Goal: Task Accomplishment & Management: Complete application form

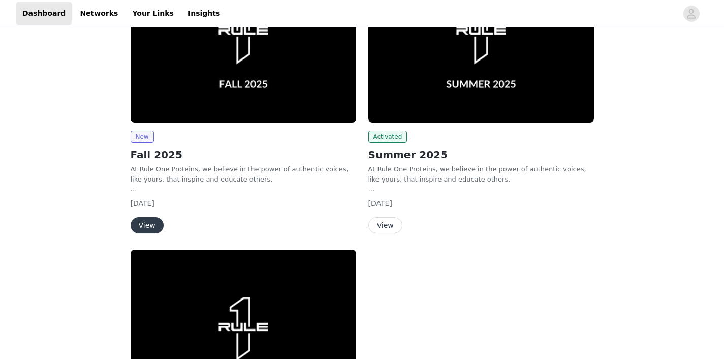
scroll to position [206, 0]
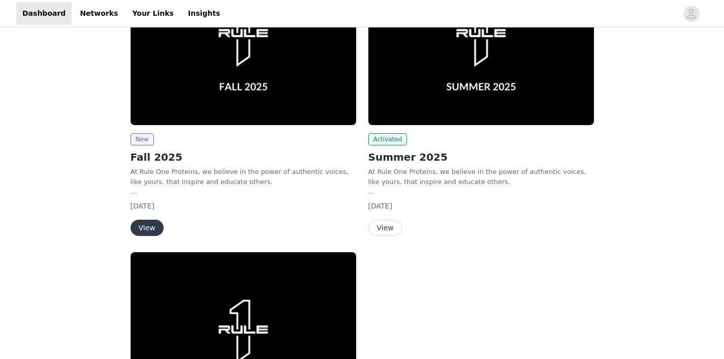
click at [385, 225] on button "View" at bounding box center [385, 227] width 34 height 16
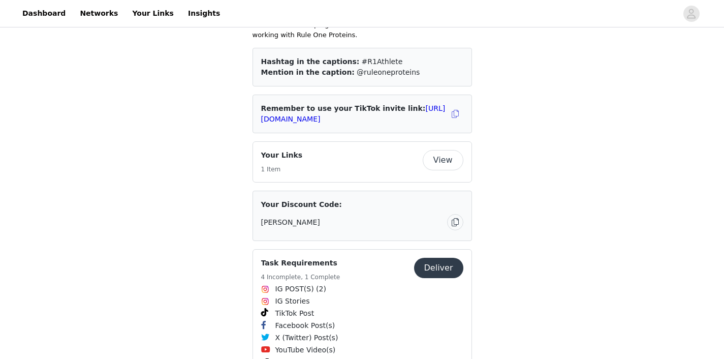
scroll to position [653, 0]
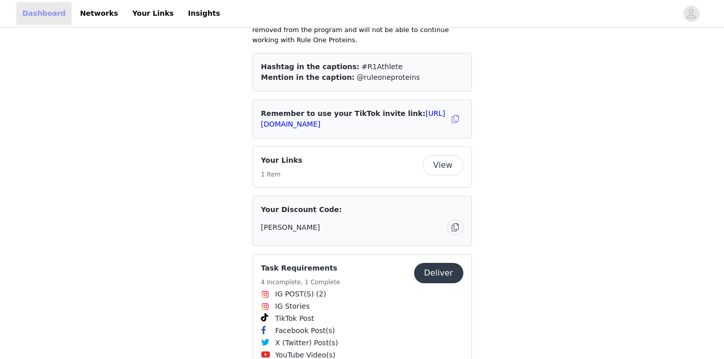
click at [53, 9] on link "Dashboard" at bounding box center [43, 13] width 55 height 23
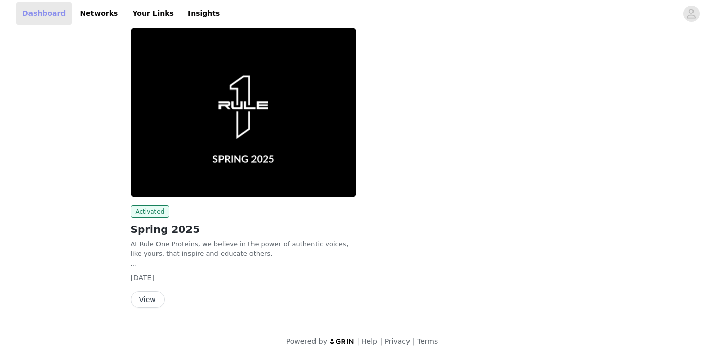
scroll to position [357, 0]
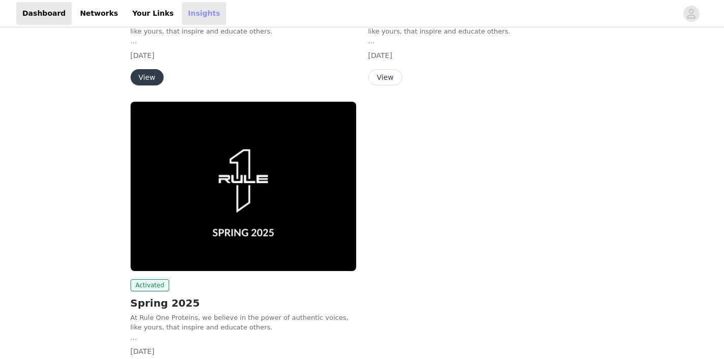
click at [186, 20] on link "Insights" at bounding box center [204, 13] width 44 height 23
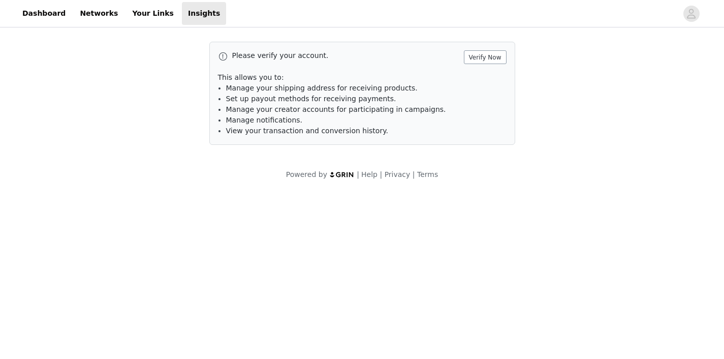
click at [499, 59] on button "Verify Now" at bounding box center [485, 57] width 43 height 14
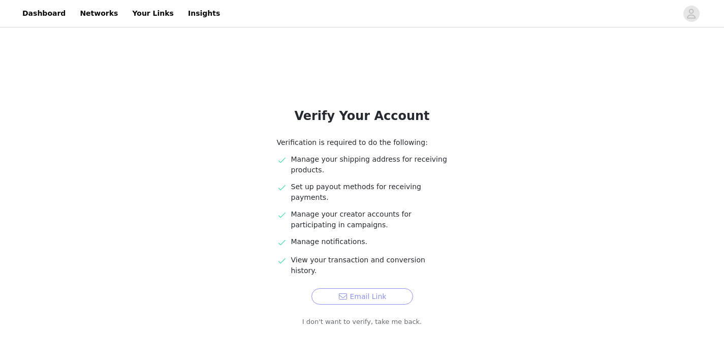
click at [388, 288] on button "Email Link" at bounding box center [362, 296] width 102 height 16
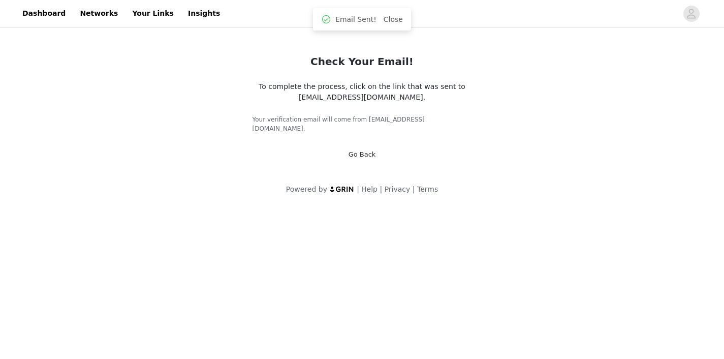
click at [368, 150] on link "Go Back" at bounding box center [362, 154] width 27 height 8
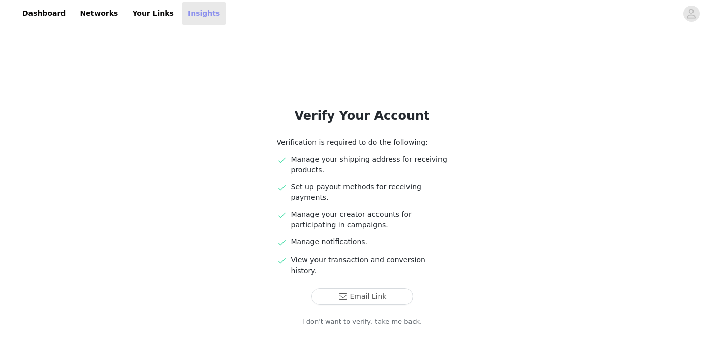
click at [182, 15] on link "Insights" at bounding box center [204, 13] width 44 height 23
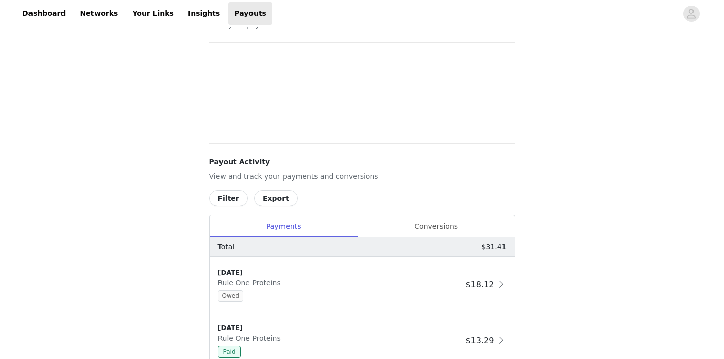
scroll to position [47, 0]
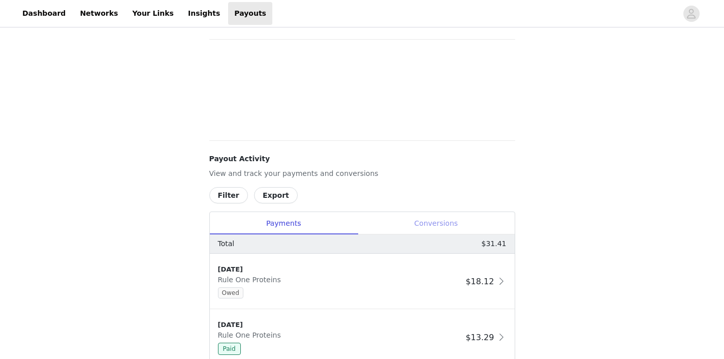
click at [425, 222] on div "Conversions" at bounding box center [436, 223] width 157 height 23
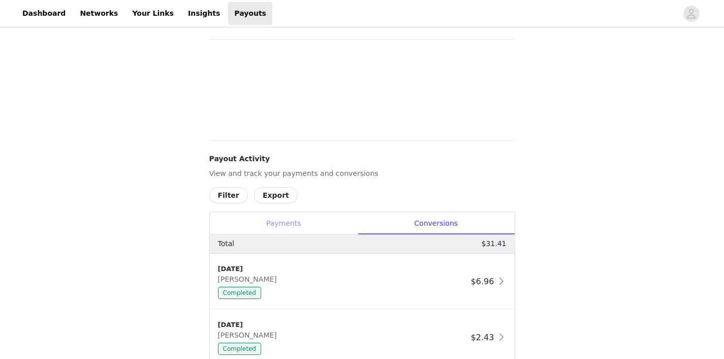
click at [305, 224] on div "Payments" at bounding box center [284, 223] width 148 height 23
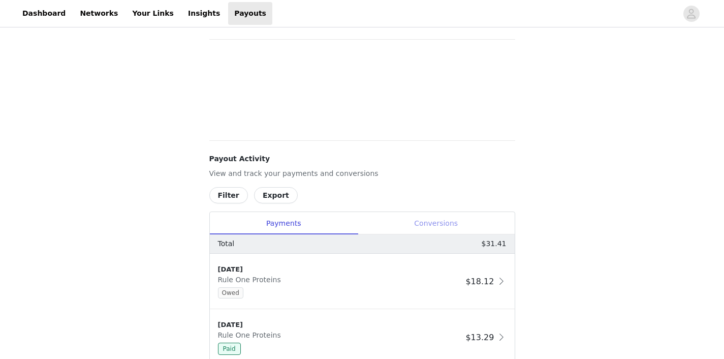
click at [413, 218] on div "Conversions" at bounding box center [436, 223] width 157 height 23
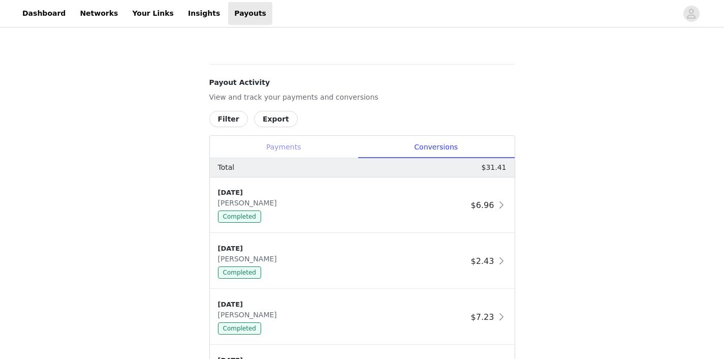
click at [291, 152] on div "Payments" at bounding box center [284, 147] width 148 height 23
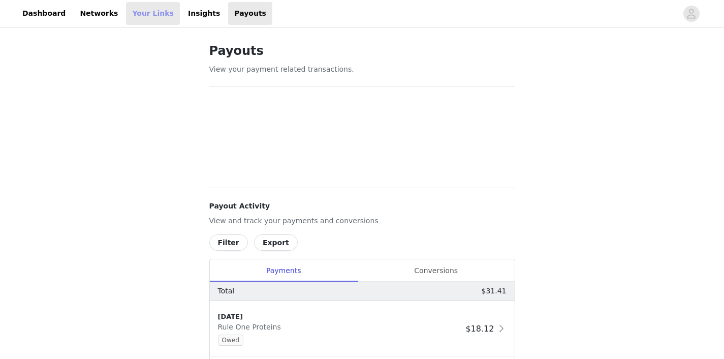
scroll to position [0, 0]
click at [58, 7] on link "Dashboard" at bounding box center [43, 13] width 55 height 23
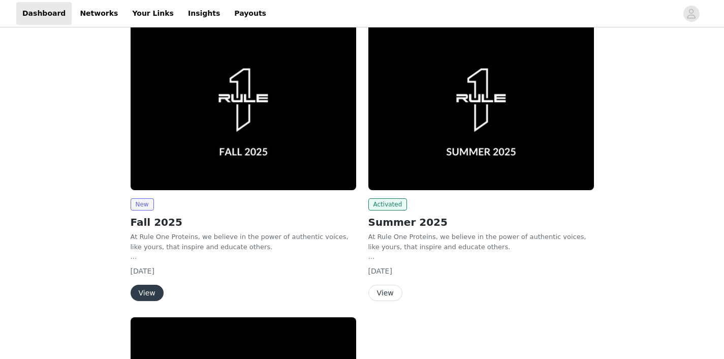
scroll to position [155, 0]
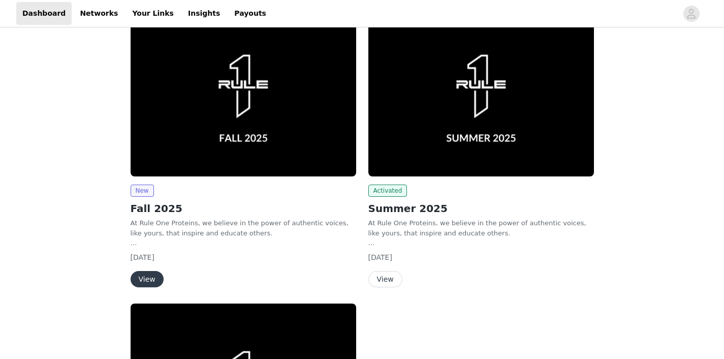
click at [144, 281] on button "View" at bounding box center [147, 279] width 33 height 16
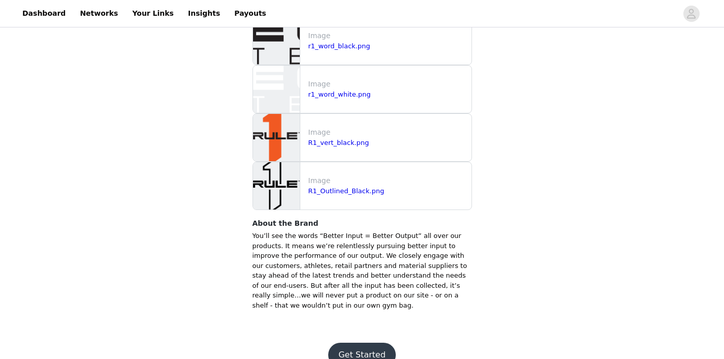
scroll to position [1083, 0]
click at [368, 343] on button "Get Started" at bounding box center [362, 355] width 68 height 24
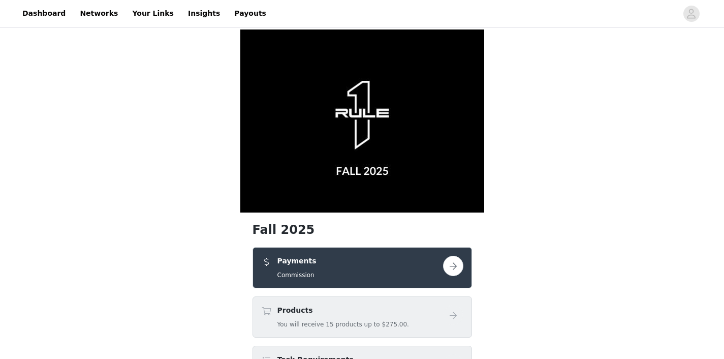
click at [451, 273] on button "button" at bounding box center [453, 266] width 20 height 20
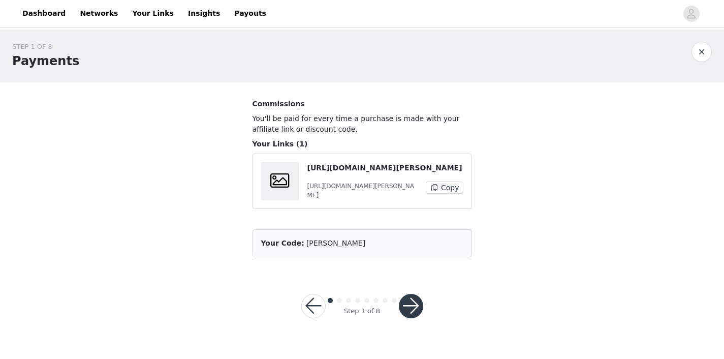
click at [326, 243] on span "[PERSON_NAME]" at bounding box center [335, 243] width 59 height 8
click at [415, 308] on button "button" at bounding box center [411, 306] width 24 height 24
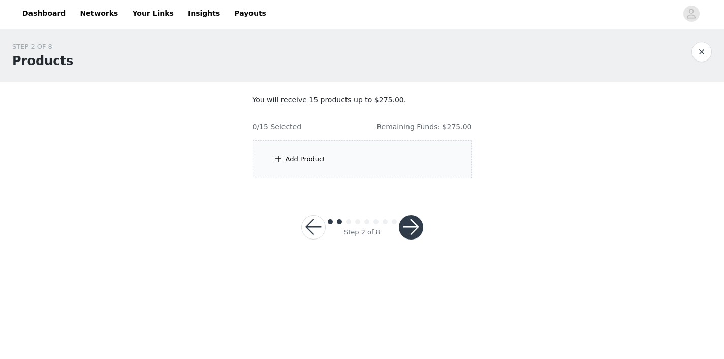
click at [350, 154] on div "Add Product" at bounding box center [361, 159] width 219 height 38
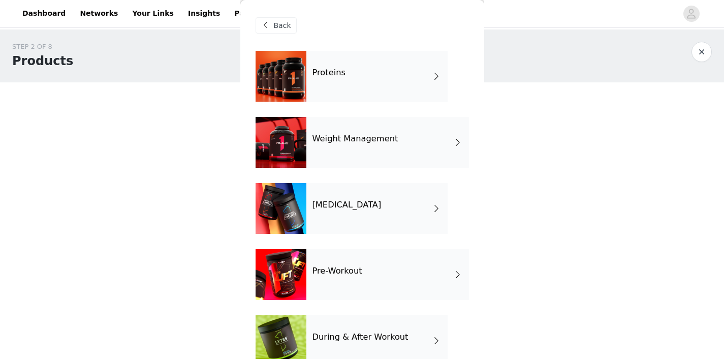
click at [339, 135] on h4 "Weight Management" at bounding box center [355, 138] width 86 height 9
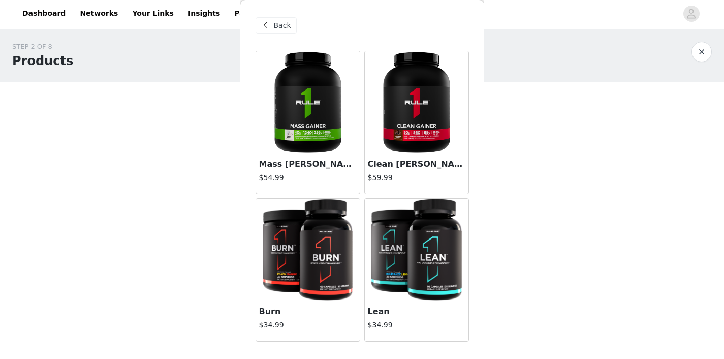
click at [387, 255] on img at bounding box center [416, 250] width 90 height 102
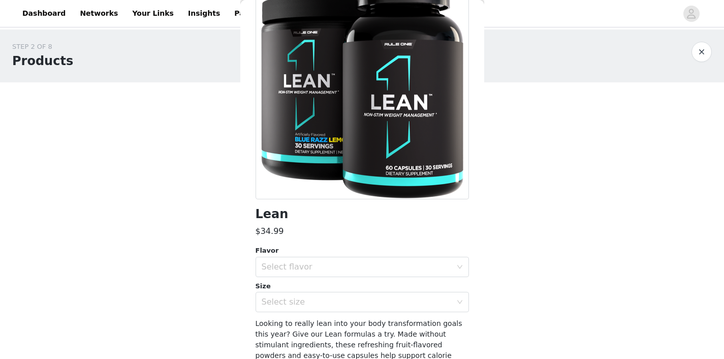
scroll to position [100, 0]
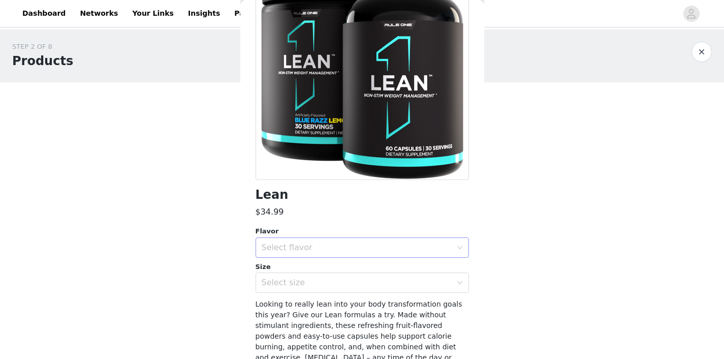
click at [305, 249] on div "Select flavor" at bounding box center [357, 247] width 190 height 10
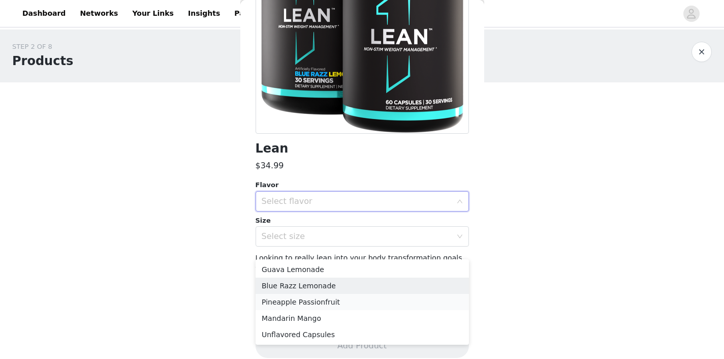
scroll to position [0, 0]
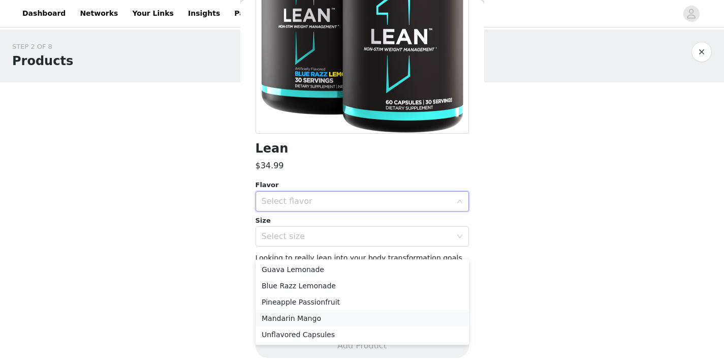
click at [304, 318] on li "Mandarin Mango" at bounding box center [362, 318] width 213 height 16
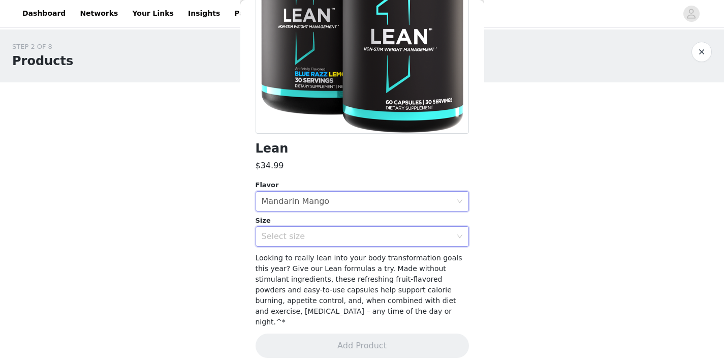
click at [303, 242] on div "Select size" at bounding box center [359, 236] width 195 height 19
click at [304, 253] on li "30 Servings" at bounding box center [362, 258] width 213 height 16
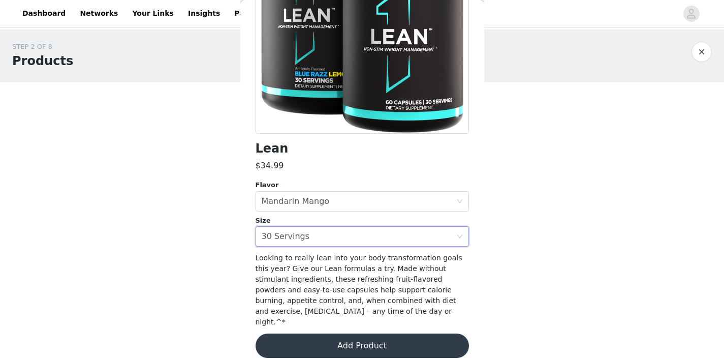
click at [337, 333] on button "Add Product" at bounding box center [362, 345] width 213 height 24
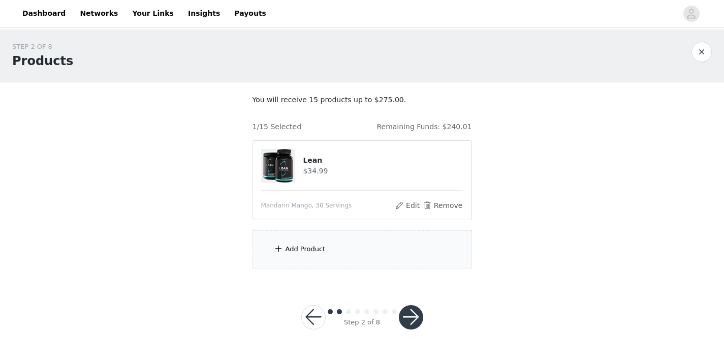
click at [314, 243] on div "Add Product" at bounding box center [361, 249] width 219 height 38
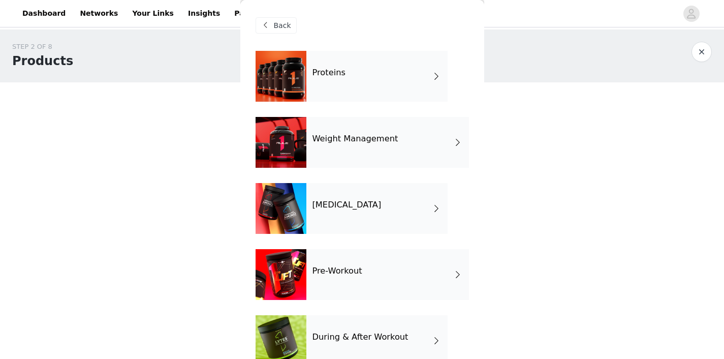
click at [339, 83] on div "Proteins" at bounding box center [376, 76] width 141 height 51
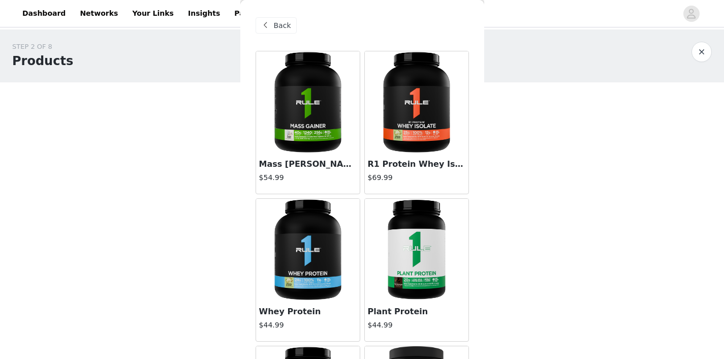
click at [308, 247] on img at bounding box center [308, 250] width 102 height 102
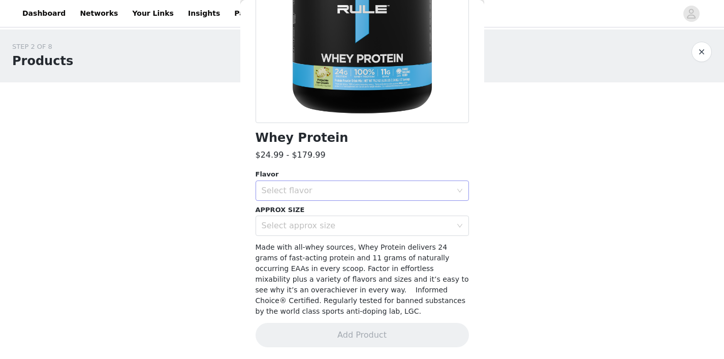
click at [340, 181] on div "Select flavor" at bounding box center [359, 190] width 195 height 19
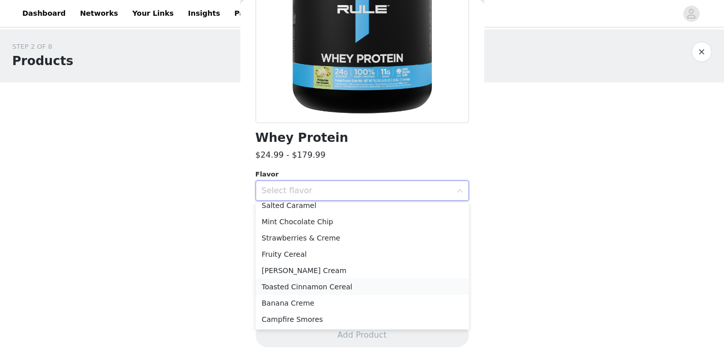
scroll to position [121, 0]
click at [323, 288] on li "Toasted Cinnamon Cereal" at bounding box center [362, 286] width 213 height 16
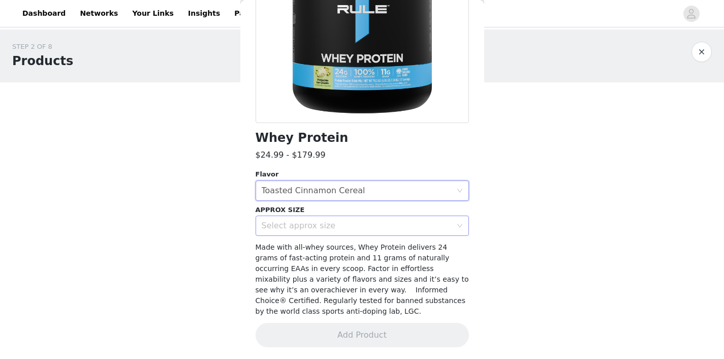
click at [310, 227] on div "Select approx size" at bounding box center [357, 225] width 190 height 10
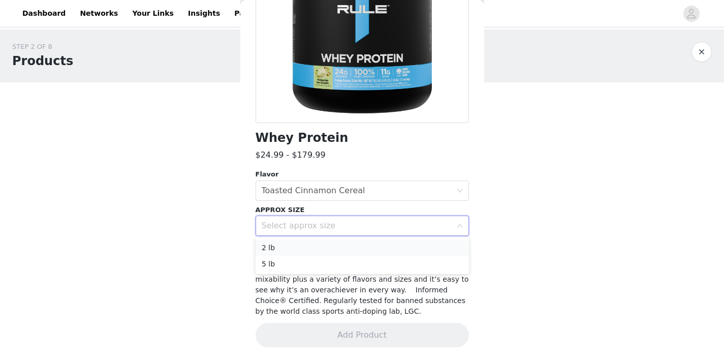
click at [310, 249] on li "2 lb" at bounding box center [362, 247] width 213 height 16
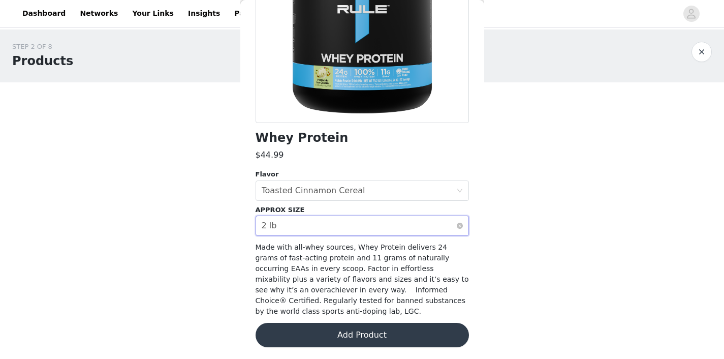
click at [313, 232] on div "Select approx size 2 lb" at bounding box center [359, 225] width 195 height 19
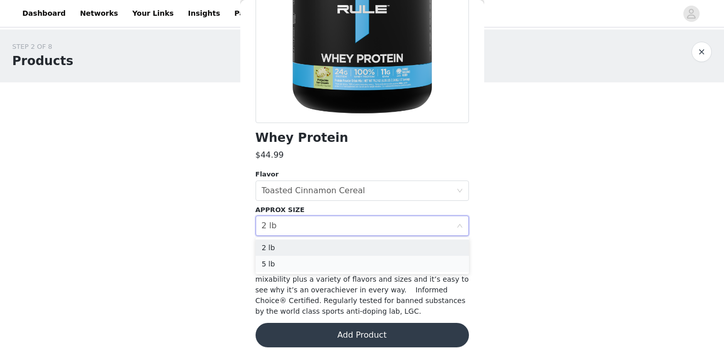
click at [312, 265] on li "5 lb" at bounding box center [362, 264] width 213 height 16
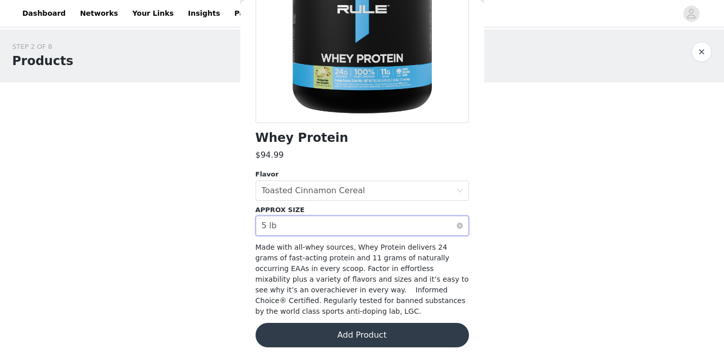
click at [311, 226] on div "Select approx size 5 lb" at bounding box center [359, 225] width 195 height 19
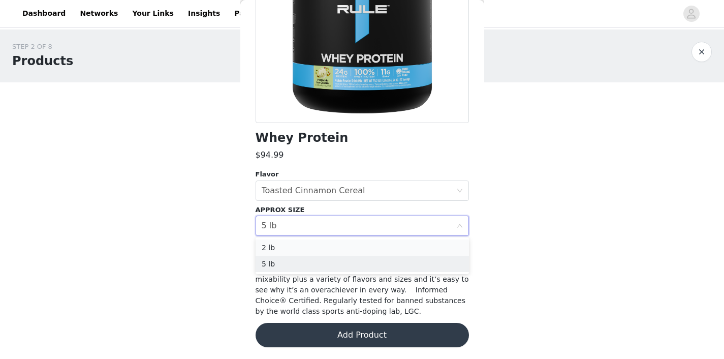
click at [311, 243] on li "2 lb" at bounding box center [362, 247] width 213 height 16
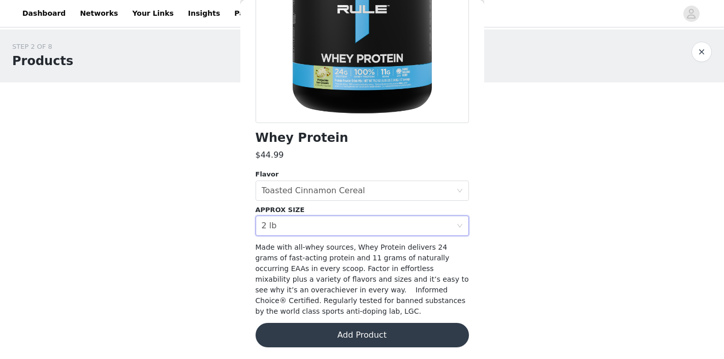
click at [341, 329] on button "Add Product" at bounding box center [362, 335] width 213 height 24
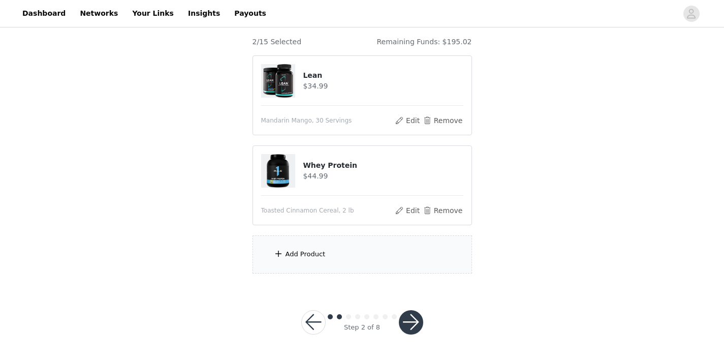
scroll to position [84, 0]
click at [330, 242] on div "Add Product" at bounding box center [361, 255] width 219 height 38
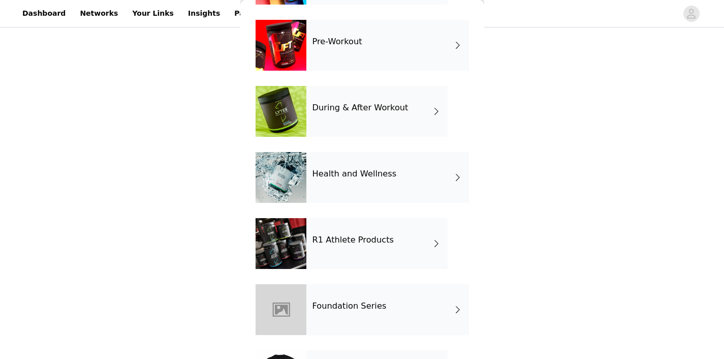
scroll to position [230, 0]
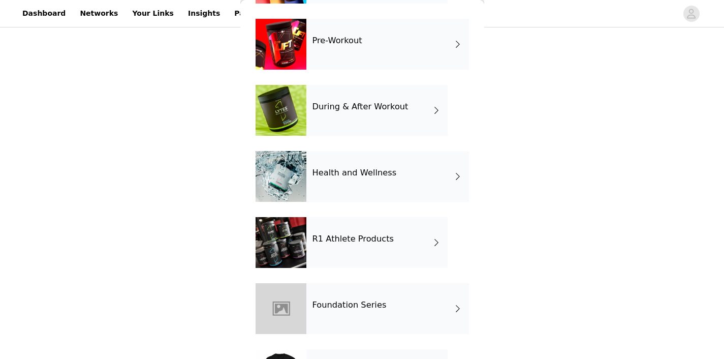
click at [339, 177] on h4 "Health and Wellness" at bounding box center [354, 172] width 84 height 9
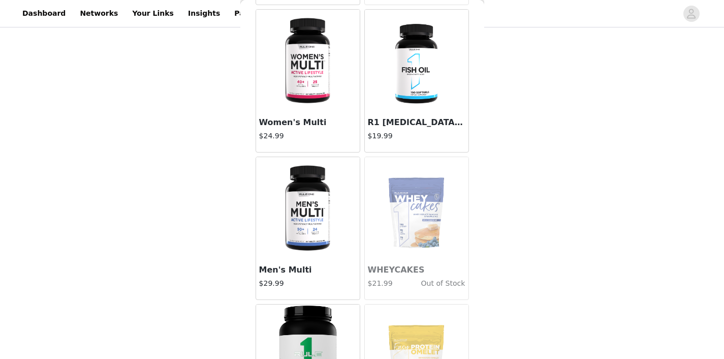
scroll to position [208, 0]
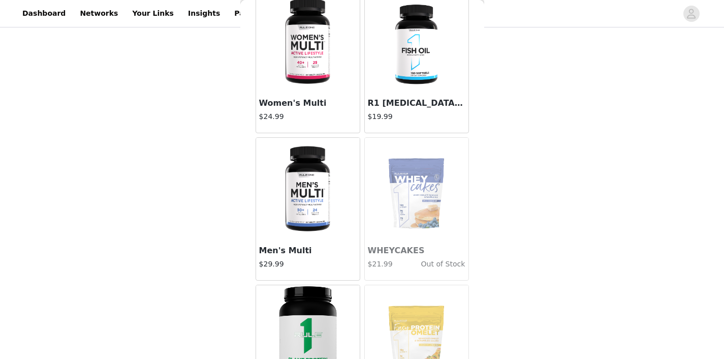
click at [308, 195] on img at bounding box center [308, 189] width 68 height 102
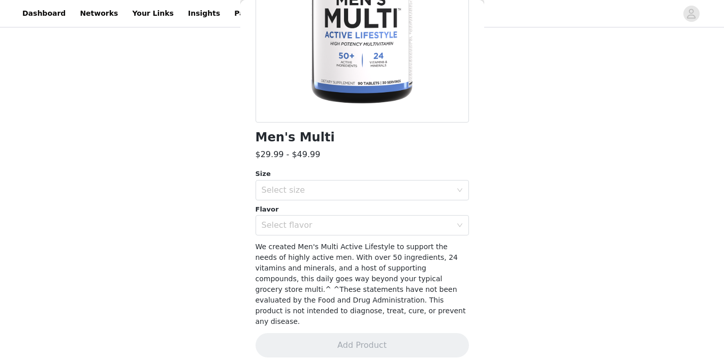
scroll to position [156, 0]
click at [388, 194] on div "Select size" at bounding box center [357, 190] width 190 height 10
click at [380, 232] on li "180 Tablets" at bounding box center [362, 228] width 213 height 16
click at [379, 222] on div "Select flavor" at bounding box center [357, 225] width 190 height 10
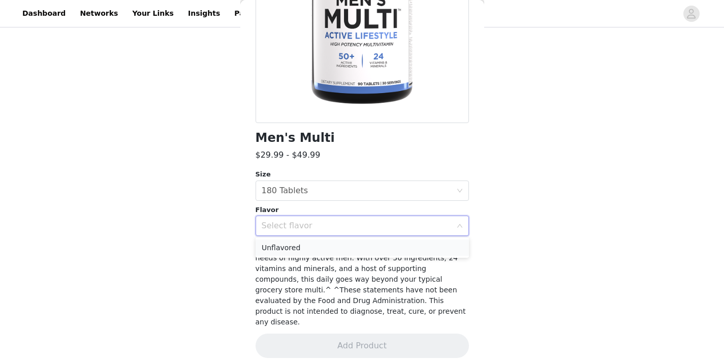
click at [373, 244] on li "Unflavored" at bounding box center [362, 247] width 213 height 16
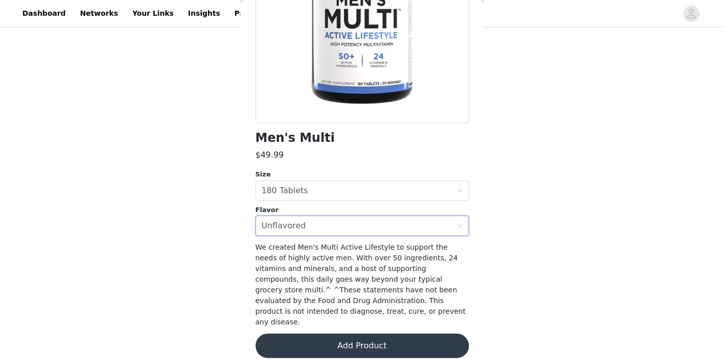
click at [383, 333] on button "Add Product" at bounding box center [362, 345] width 213 height 24
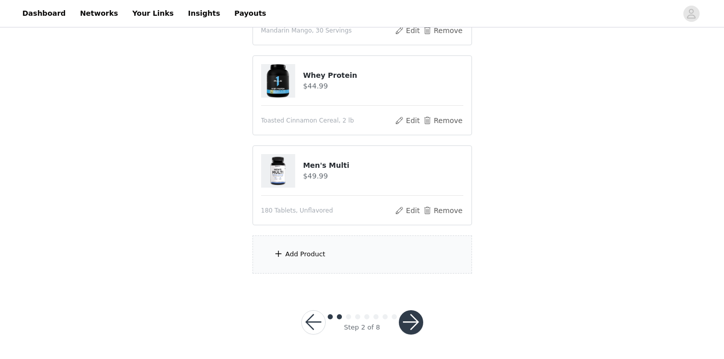
scroll to position [174, 0]
click at [351, 248] on div "Add Product" at bounding box center [361, 255] width 219 height 38
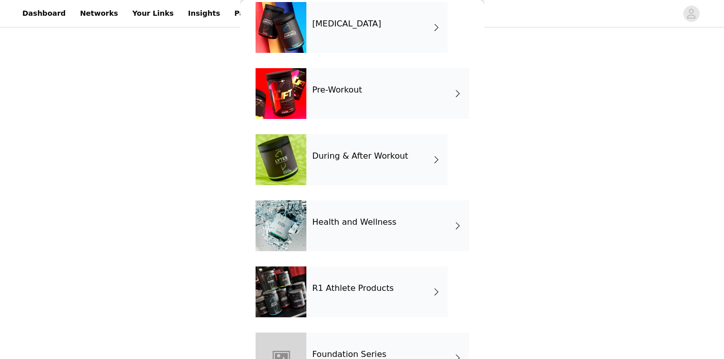
scroll to position [188, 0]
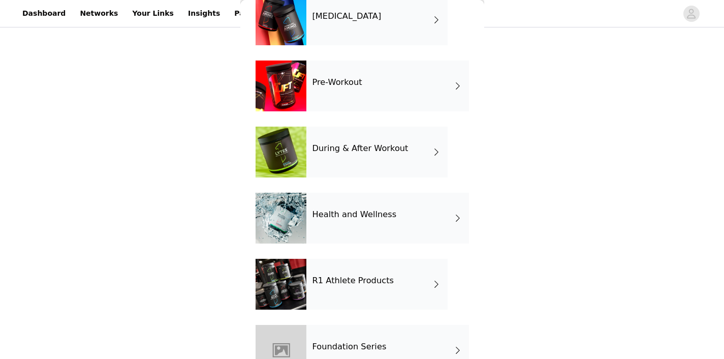
click at [362, 222] on div "Health and Wellness" at bounding box center [387, 218] width 163 height 51
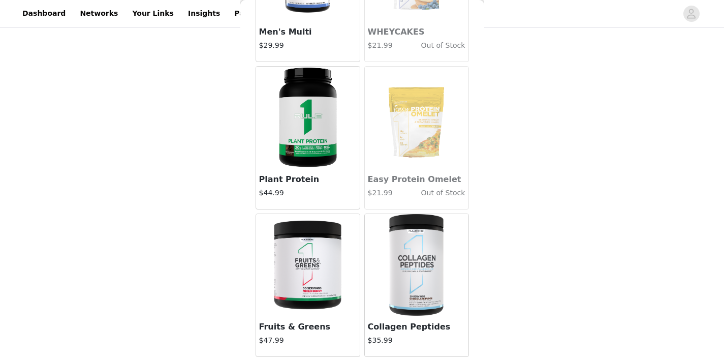
scroll to position [174, 0]
click at [315, 266] on img at bounding box center [308, 265] width 68 height 102
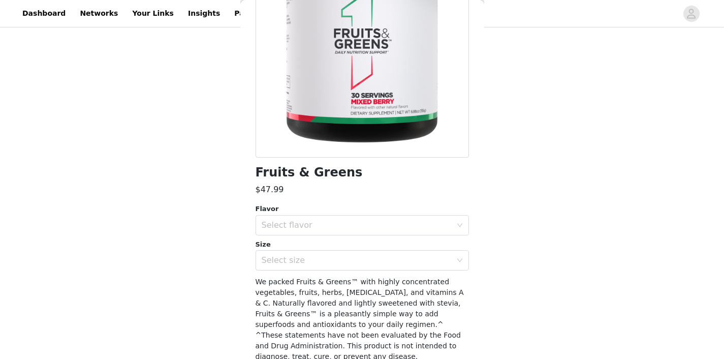
scroll to position [146, 0]
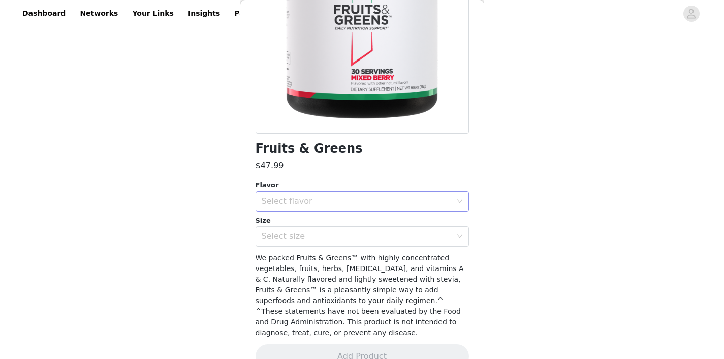
click at [330, 202] on div "Select flavor" at bounding box center [357, 201] width 190 height 10
click at [331, 224] on li "Mixed Berry" at bounding box center [362, 223] width 213 height 16
click at [333, 238] on div "Select size" at bounding box center [357, 236] width 190 height 10
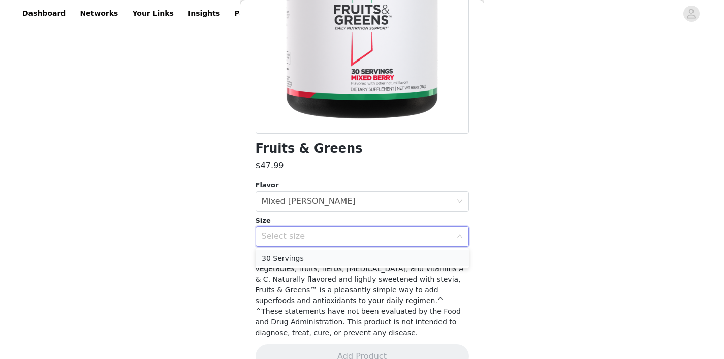
click at [333, 256] on li "30 Servings" at bounding box center [362, 258] width 213 height 16
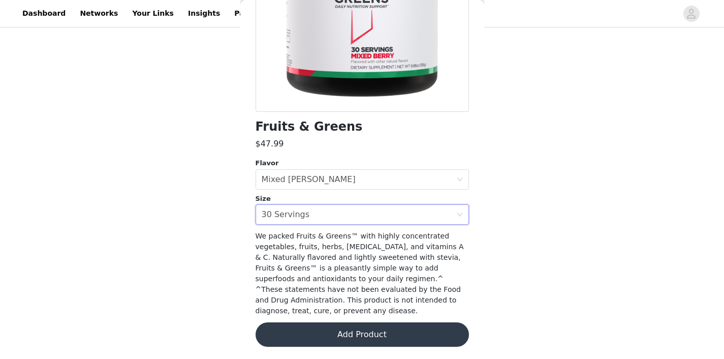
scroll to position [167, 0]
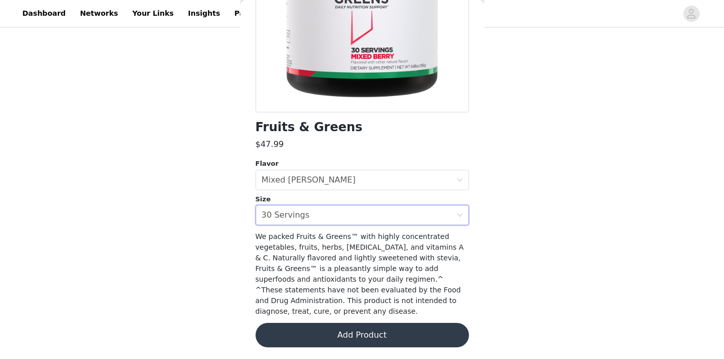
click at [351, 334] on button "Add Product" at bounding box center [362, 335] width 213 height 24
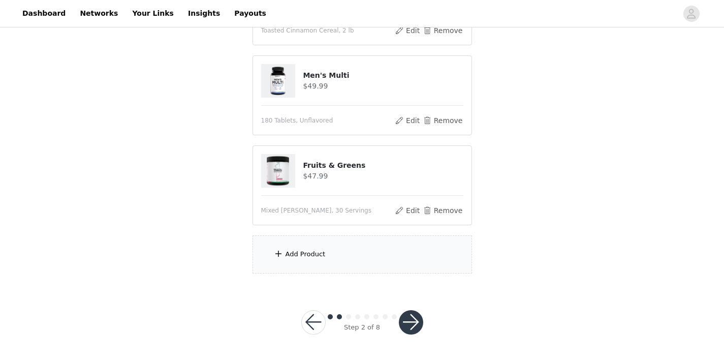
scroll to position [264, 0]
click at [338, 265] on div "Add Product" at bounding box center [361, 255] width 219 height 38
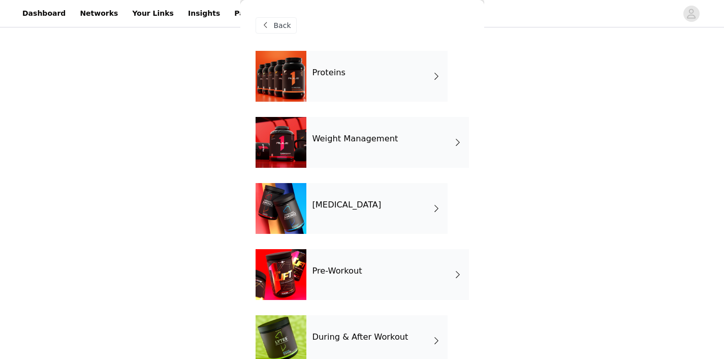
click at [349, 263] on div "Pre-Workout" at bounding box center [387, 274] width 163 height 51
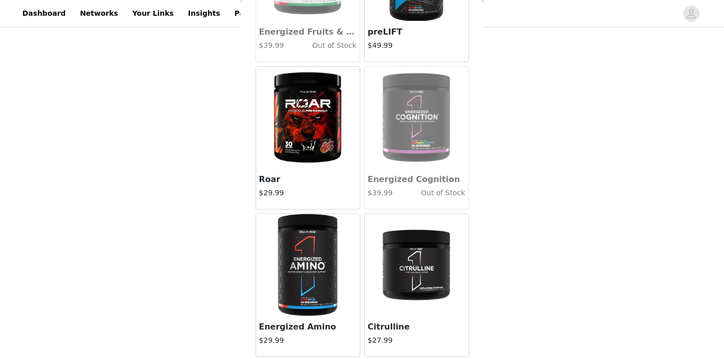
click at [404, 274] on img at bounding box center [417, 265] width 68 height 102
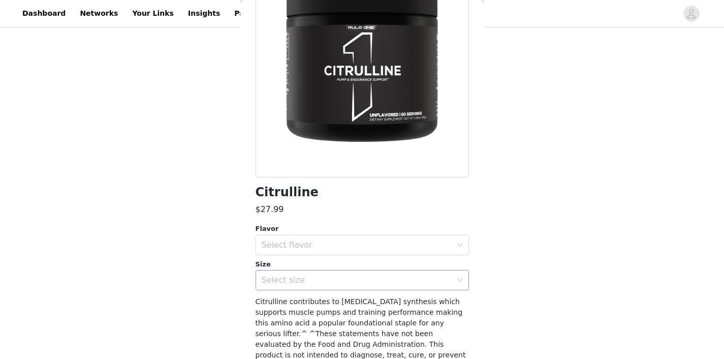
scroll to position [123, 0]
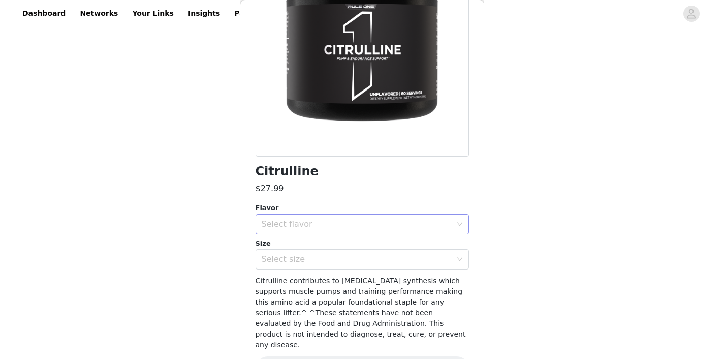
click at [328, 220] on div "Select flavor" at bounding box center [357, 224] width 190 height 10
click at [329, 240] on li "Unflavored" at bounding box center [362, 246] width 213 height 16
click at [329, 270] on div "Citrulline $27.99 Flavor Select flavor Unflavored Size Select size Citrulline c…" at bounding box center [362, 160] width 213 height 465
click at [329, 257] on div "Select size" at bounding box center [357, 259] width 190 height 10
click at [327, 275] on li "60 Servings" at bounding box center [362, 281] width 213 height 16
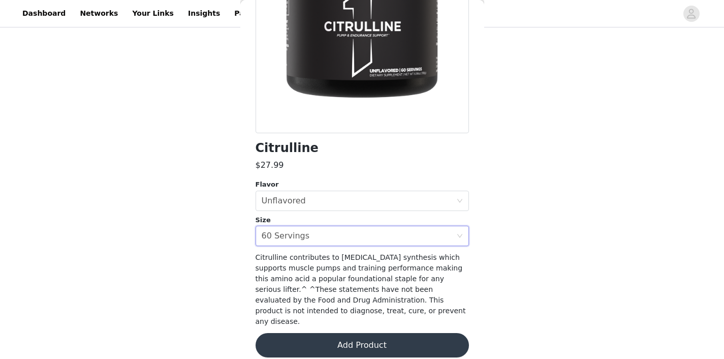
scroll to position [146, 0]
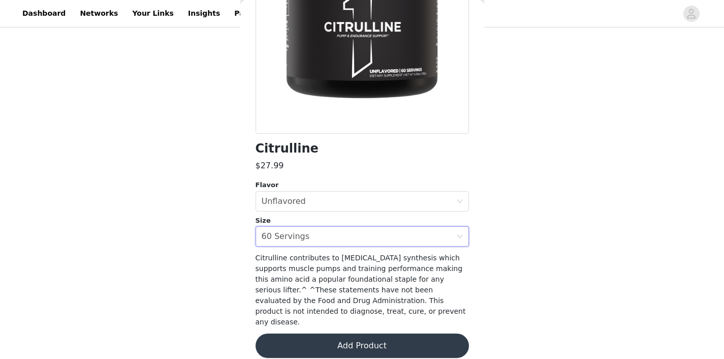
click at [339, 342] on button "Add Product" at bounding box center [362, 345] width 213 height 24
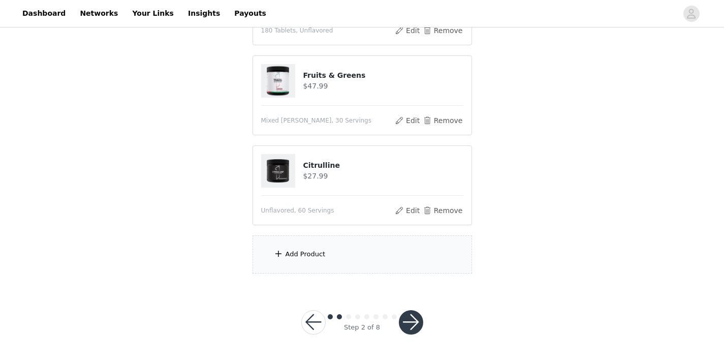
click at [333, 264] on div "Add Product" at bounding box center [361, 254] width 219 height 38
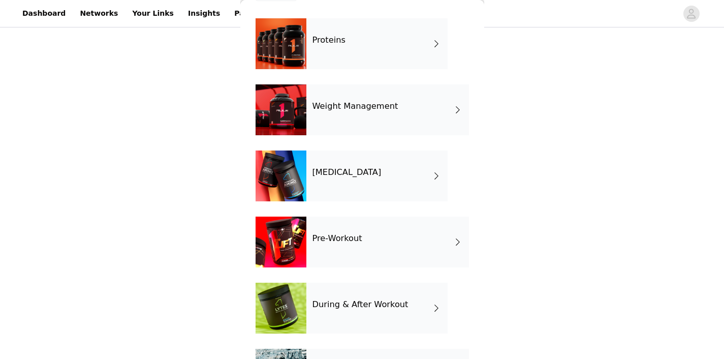
scroll to position [33, 0]
click at [349, 248] on div "Pre-Workout" at bounding box center [387, 241] width 163 height 51
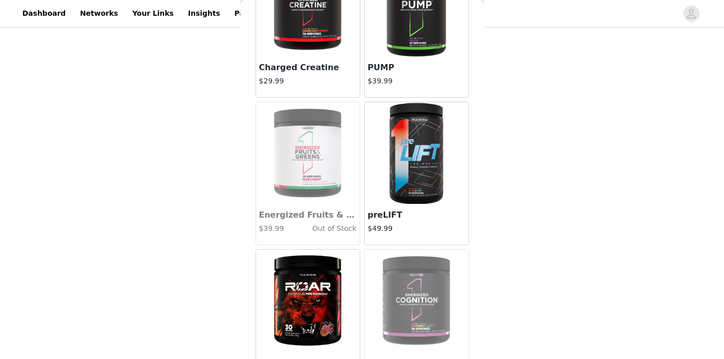
scroll to position [98, 0]
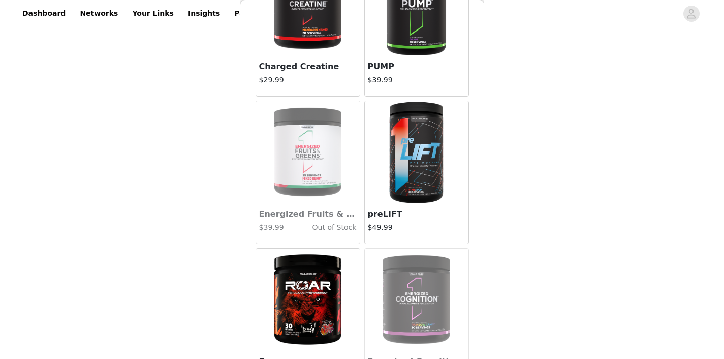
click at [385, 170] on img at bounding box center [417, 152] width 68 height 102
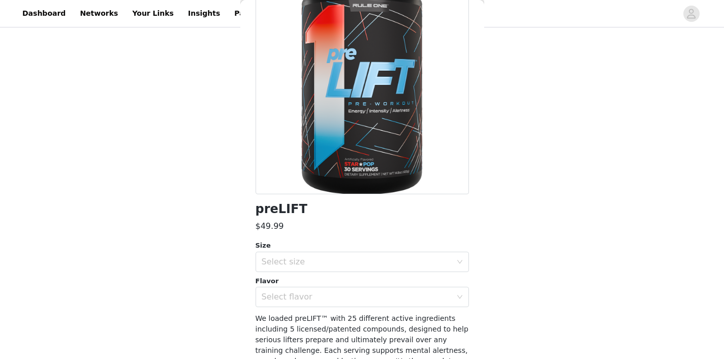
scroll to position [88, 0]
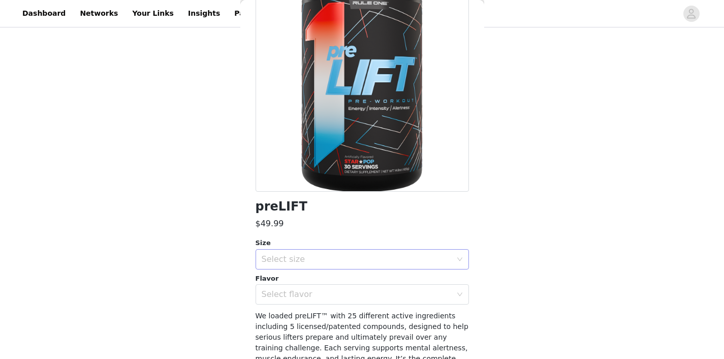
click at [356, 262] on div "Select size" at bounding box center [357, 259] width 190 height 10
click at [354, 280] on li "30 Servings" at bounding box center [362, 285] width 213 height 16
click at [353, 293] on div "Select flavor" at bounding box center [357, 294] width 190 height 10
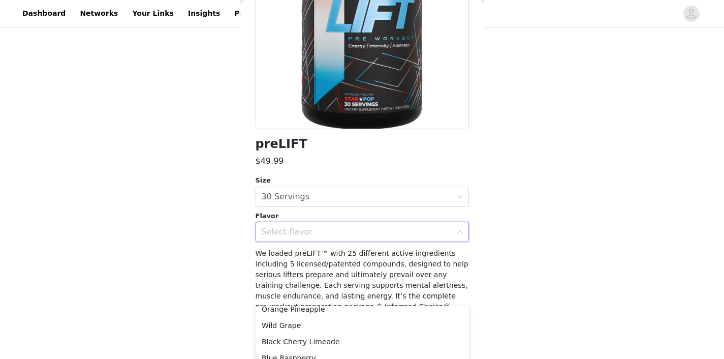
scroll to position [145, 0]
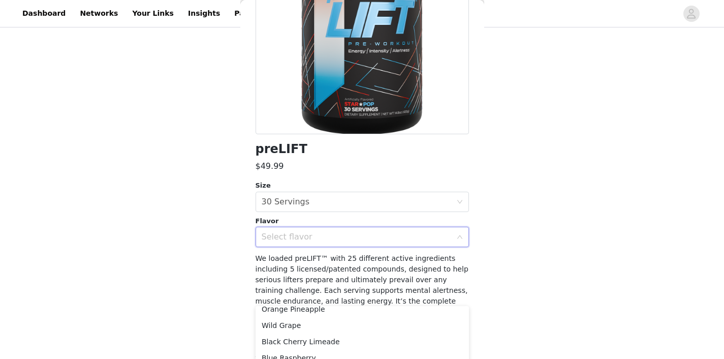
click at [437, 236] on div "Select flavor" at bounding box center [357, 237] width 190 height 10
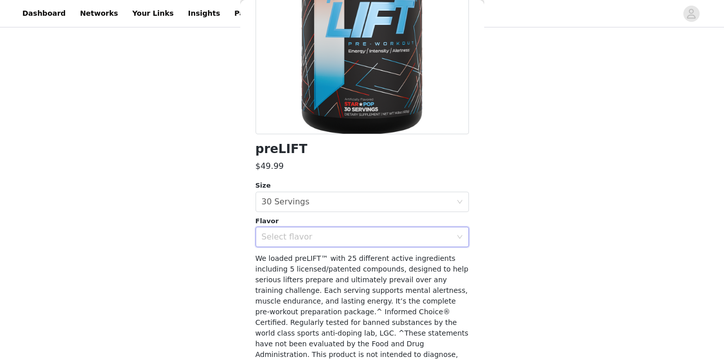
click at [421, 232] on div "Select flavor" at bounding box center [357, 237] width 190 height 10
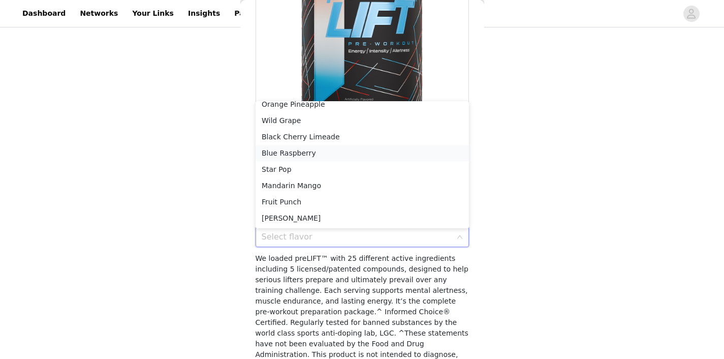
scroll to position [23, 0]
click at [336, 165] on li "Star Pop" at bounding box center [362, 169] width 213 height 16
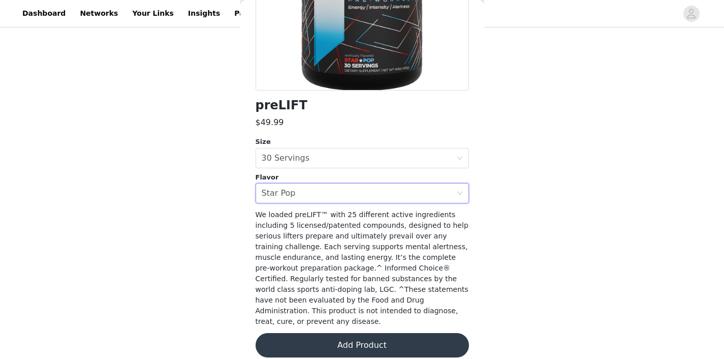
scroll to position [188, 0]
click at [356, 333] on button "Add Product" at bounding box center [362, 345] width 213 height 24
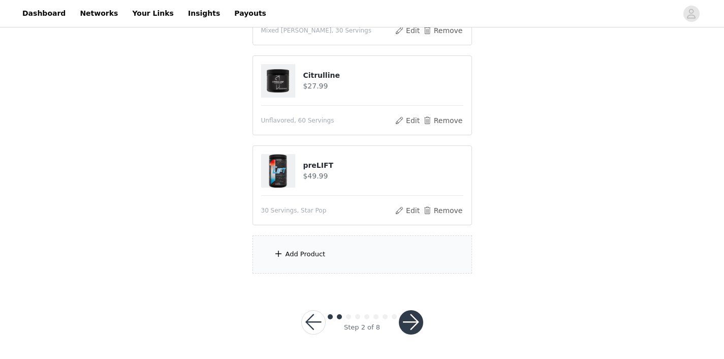
scroll to position [444, 0]
click at [346, 247] on div "Add Product" at bounding box center [361, 255] width 219 height 38
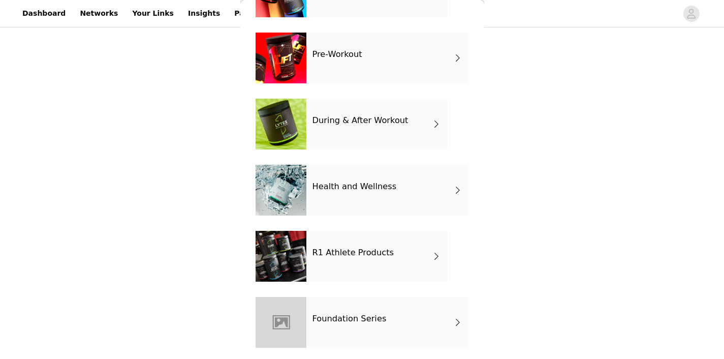
scroll to position [222, 0]
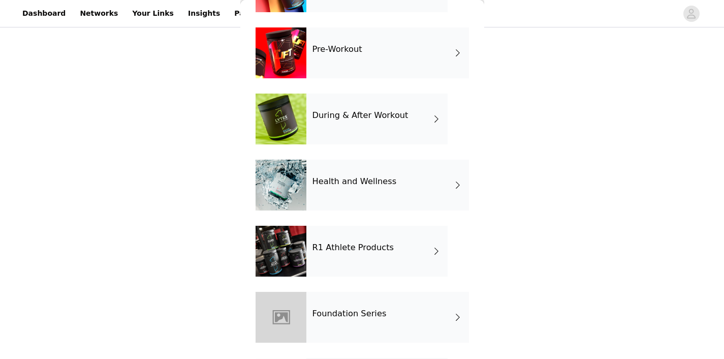
click at [352, 254] on div "R1 Athlete Products" at bounding box center [376, 251] width 141 height 51
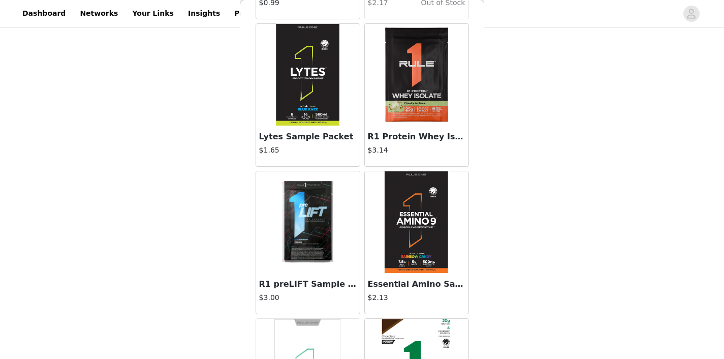
scroll to position [324, 0]
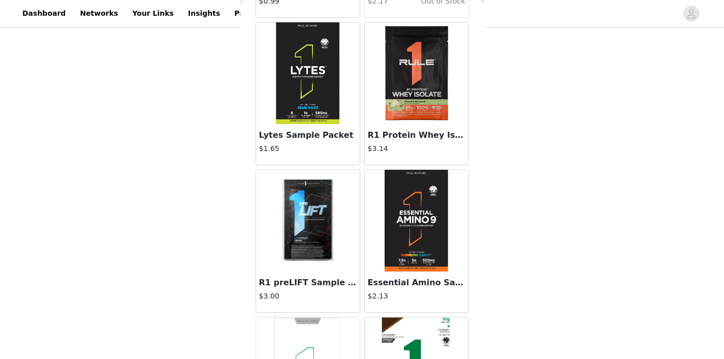
click at [313, 113] on img at bounding box center [308, 73] width 64 height 102
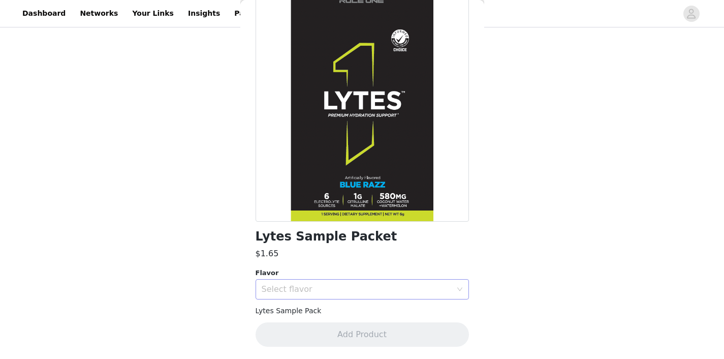
scroll to position [57, 0]
click at [360, 288] on div "Select flavor" at bounding box center [357, 289] width 190 height 10
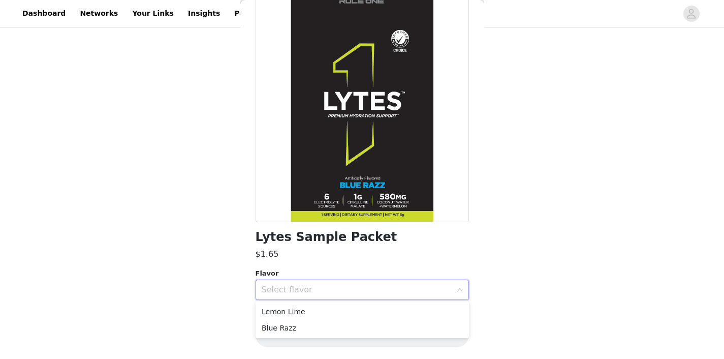
click at [369, 252] on div "$1.65" at bounding box center [362, 254] width 213 height 12
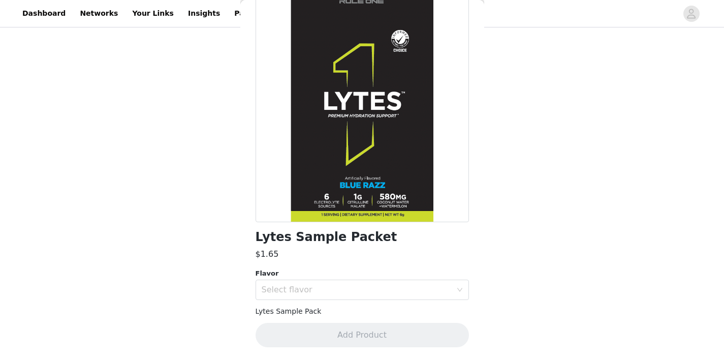
scroll to position [444, 0]
click at [374, 291] on div "Select flavor" at bounding box center [357, 289] width 190 height 10
click at [359, 325] on li "Blue Razz" at bounding box center [362, 328] width 213 height 16
click at [383, 286] on div "Select flavor Blue Razz" at bounding box center [359, 289] width 195 height 19
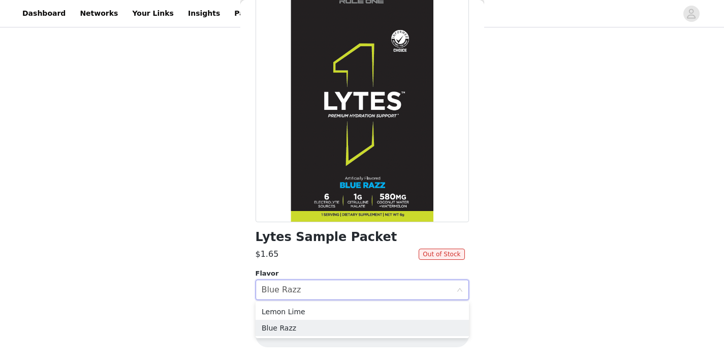
click at [365, 303] on ul "Lemon Lime Blue Razz" at bounding box center [362, 319] width 213 height 37
click at [364, 310] on li "Lemon Lime" at bounding box center [362, 311] width 213 height 16
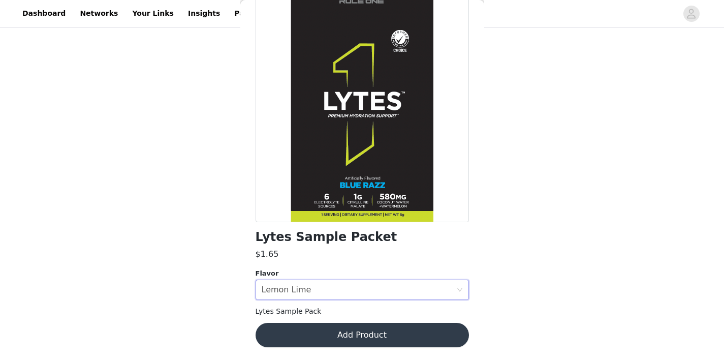
click at [364, 337] on button "Add Product" at bounding box center [362, 335] width 213 height 24
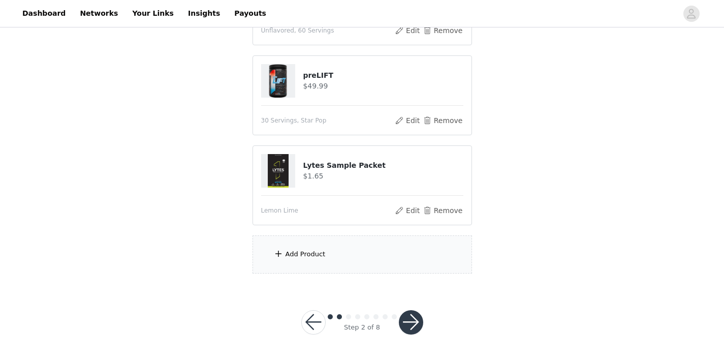
scroll to position [534, 0]
click at [360, 259] on div "Add Product" at bounding box center [361, 255] width 219 height 38
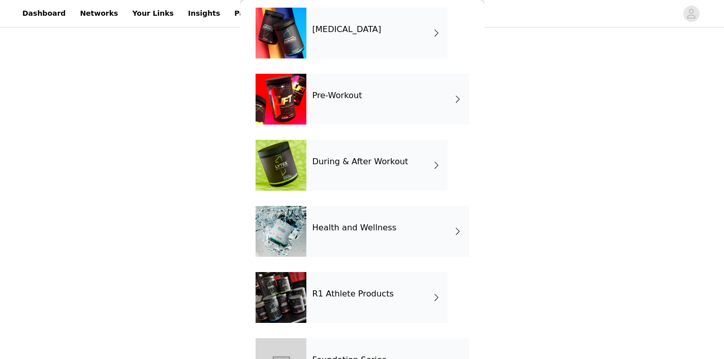
scroll to position [185, 0]
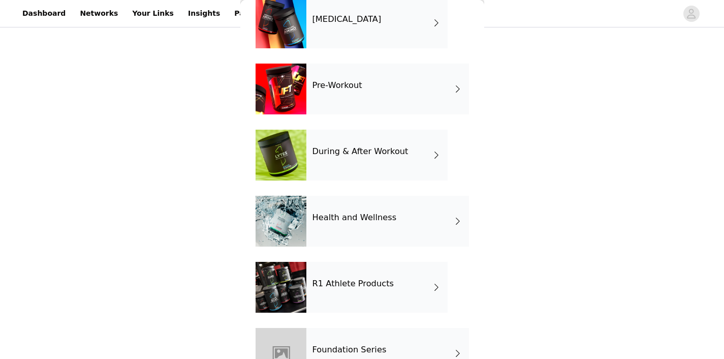
click at [383, 291] on div "R1 Athlete Products" at bounding box center [376, 287] width 141 height 51
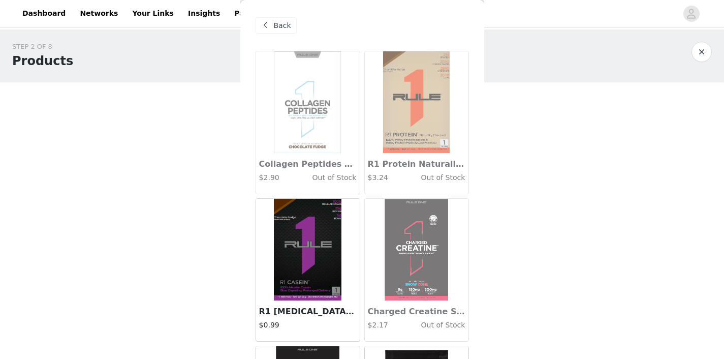
scroll to position [0, 0]
click at [282, 28] on span "Back" at bounding box center [282, 25] width 17 height 11
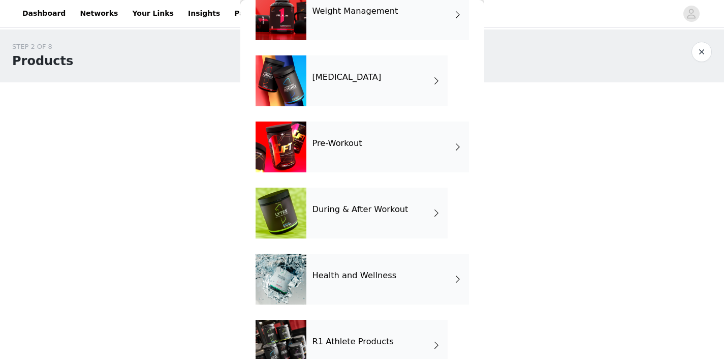
scroll to position [131, 0]
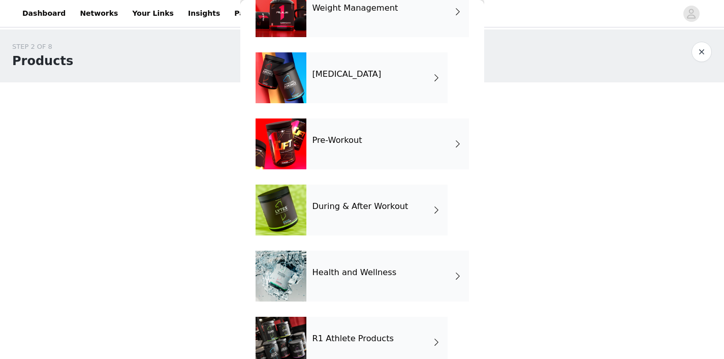
click at [396, 216] on div "During & After Workout" at bounding box center [376, 209] width 141 height 51
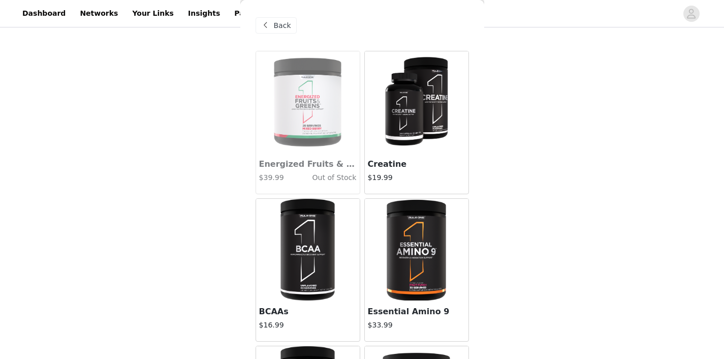
scroll to position [0, 0]
click at [413, 121] on img at bounding box center [417, 102] width 68 height 102
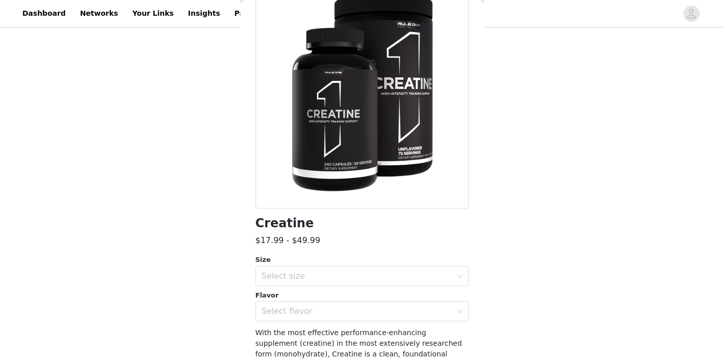
scroll to position [71, 0]
click at [346, 283] on div "Select size" at bounding box center [359, 275] width 195 height 19
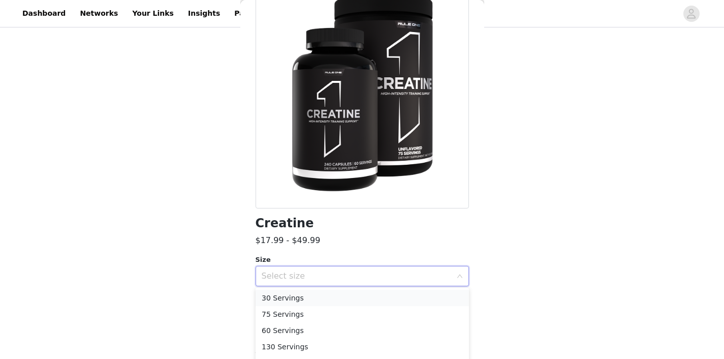
click at [340, 297] on li "30 Servings" at bounding box center [362, 298] width 213 height 16
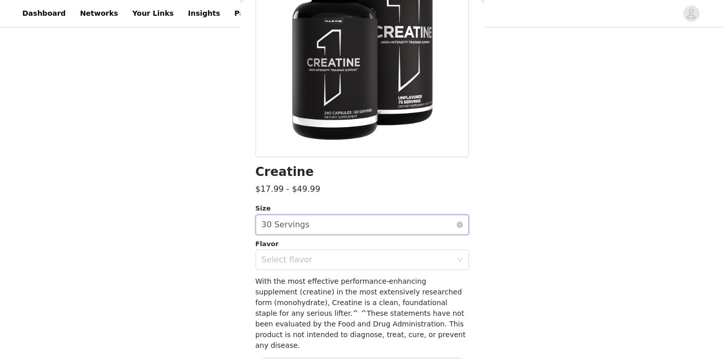
scroll to position [122, 0]
click at [337, 256] on div "Select flavor" at bounding box center [357, 260] width 190 height 10
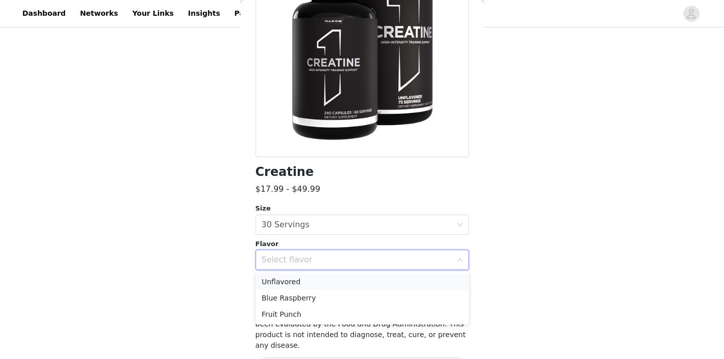
click at [325, 282] on li "Unflavored" at bounding box center [362, 281] width 213 height 16
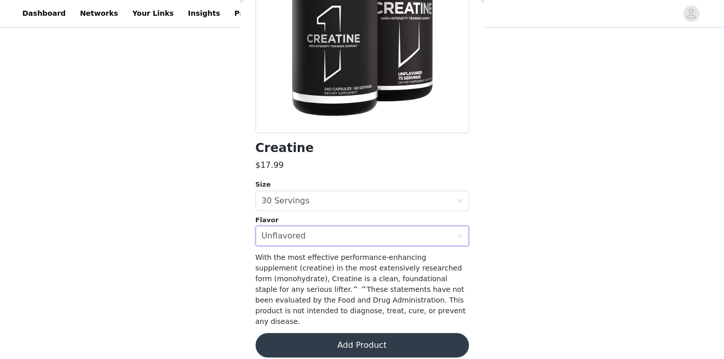
scroll to position [146, 0]
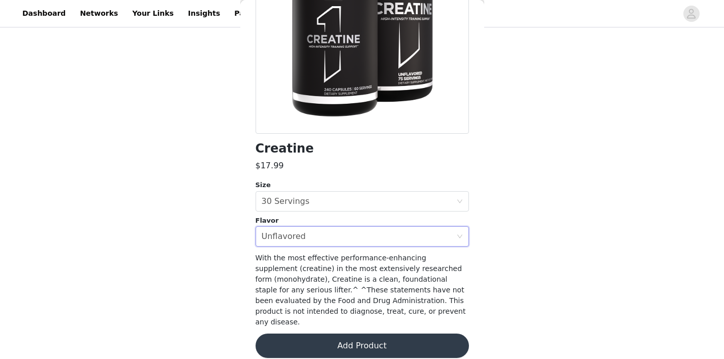
click at [374, 334] on button "Add Product" at bounding box center [362, 345] width 213 height 24
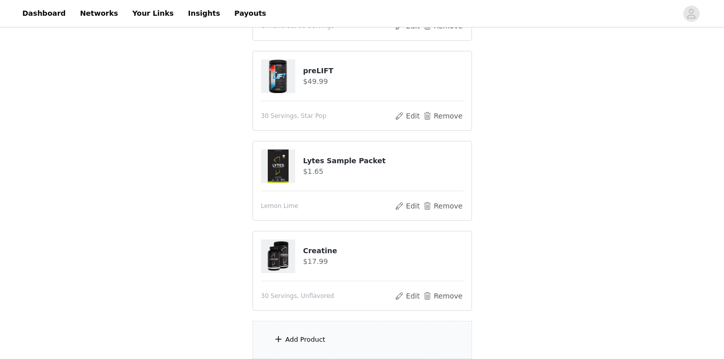
scroll to position [541, 0]
click at [431, 297] on button "Remove" at bounding box center [442, 294] width 41 height 12
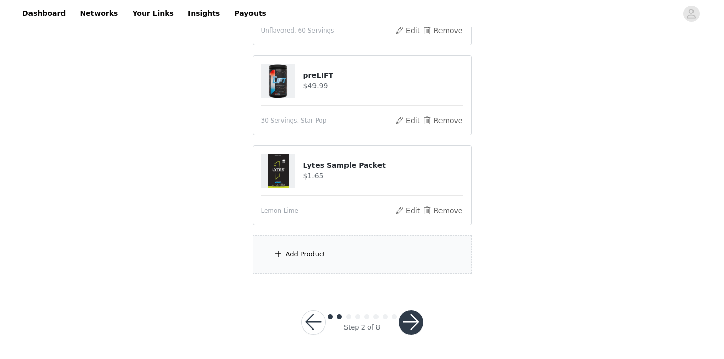
scroll to position [534, 0]
click at [367, 255] on div "Add Product" at bounding box center [361, 255] width 219 height 38
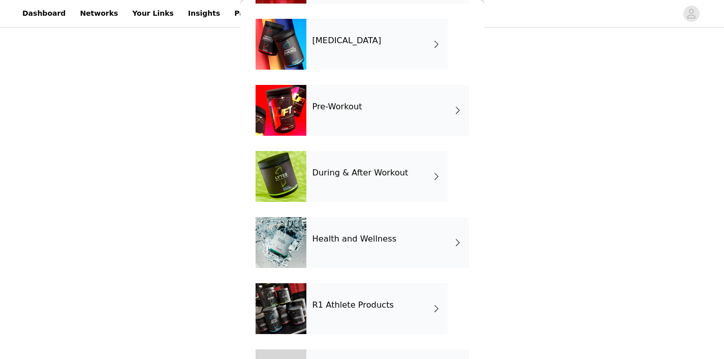
scroll to position [191, 0]
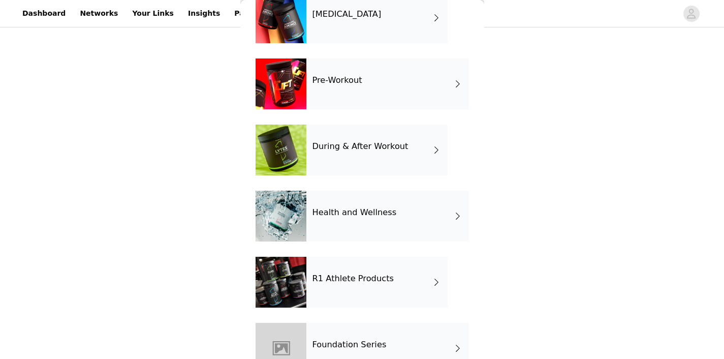
click at [382, 275] on h4 "R1 Athlete Products" at bounding box center [353, 278] width 82 height 9
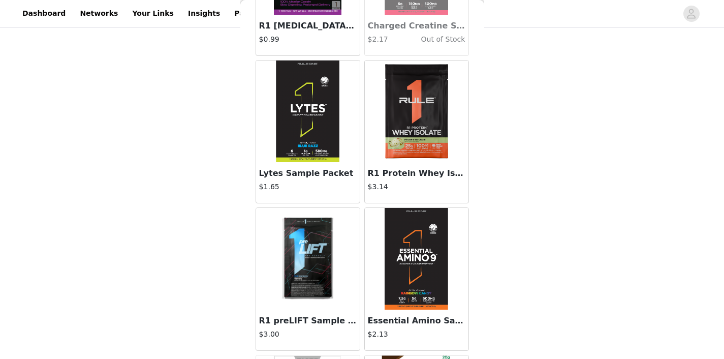
scroll to position [287, 0]
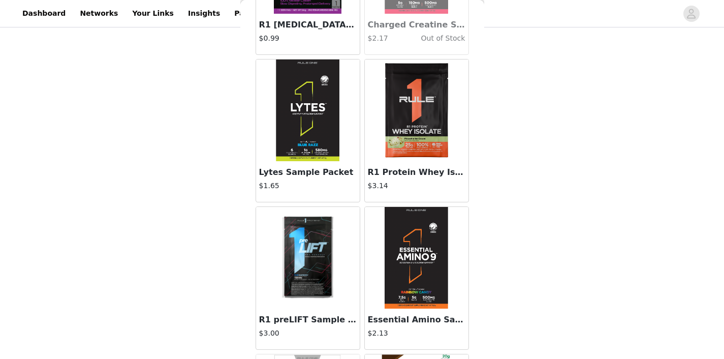
click at [315, 251] on img at bounding box center [308, 258] width 102 height 102
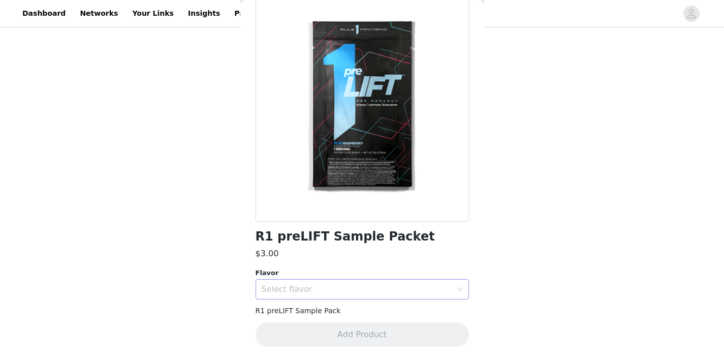
scroll to position [57, 0]
click at [345, 294] on div "Select flavor" at bounding box center [357, 289] width 190 height 10
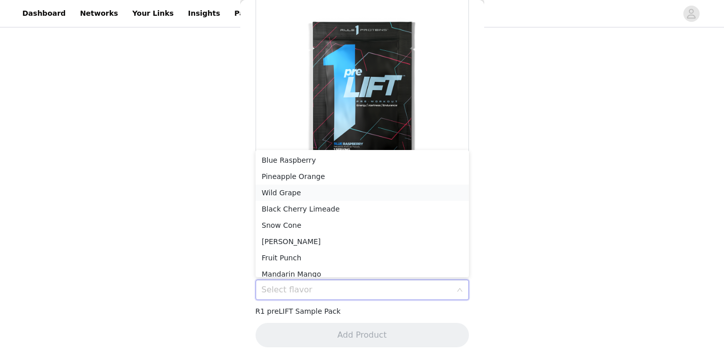
scroll to position [0, 0]
click at [313, 179] on li "Pineapple Orange" at bounding box center [362, 176] width 213 height 16
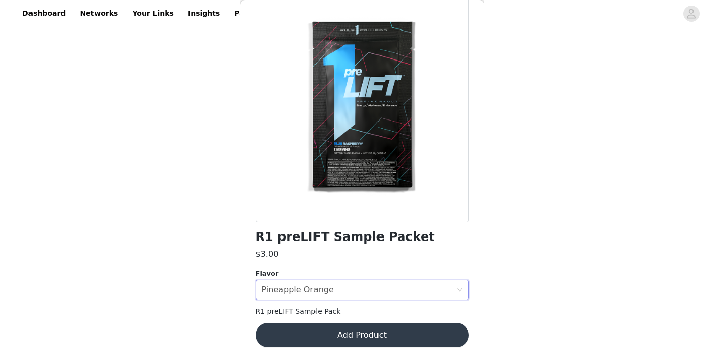
click at [377, 329] on button "Add Product" at bounding box center [362, 335] width 213 height 24
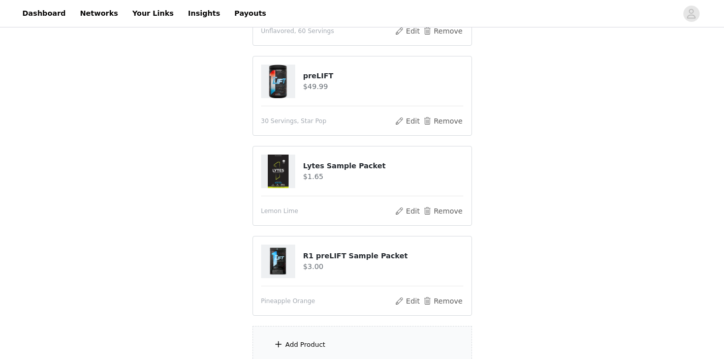
click at [371, 336] on div "Add Product" at bounding box center [361, 345] width 219 height 38
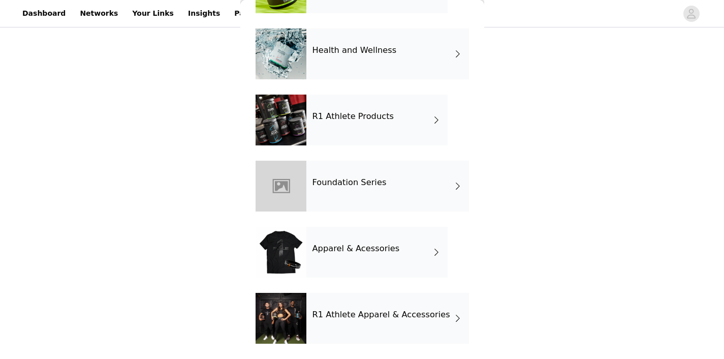
scroll to position [353, 0]
click at [368, 261] on div "Apparel & Acessories" at bounding box center [376, 252] width 141 height 51
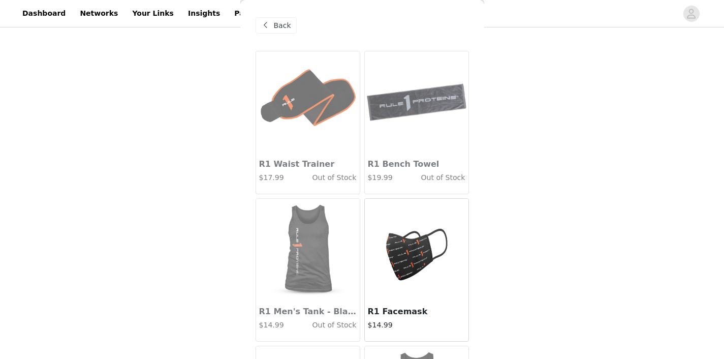
scroll to position [405, 0]
click at [274, 25] on span "Back" at bounding box center [282, 25] width 17 height 11
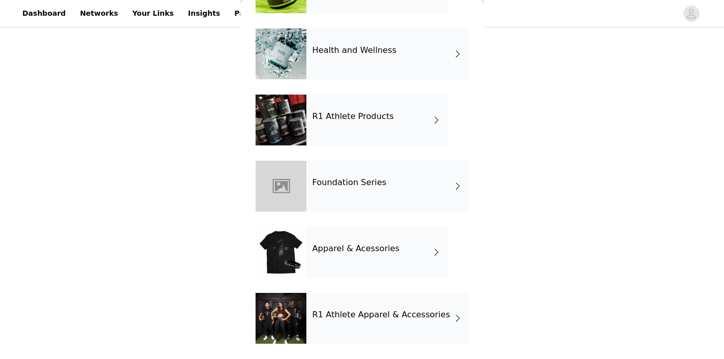
scroll to position [353, 0]
click at [371, 315] on h4 "R1 Athlete Apparel & Accessories" at bounding box center [381, 314] width 138 height 9
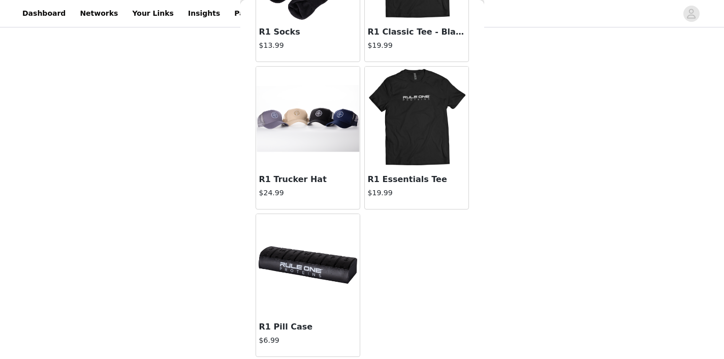
scroll to position [1016, 0]
click at [311, 259] on img at bounding box center [308, 265] width 102 height 102
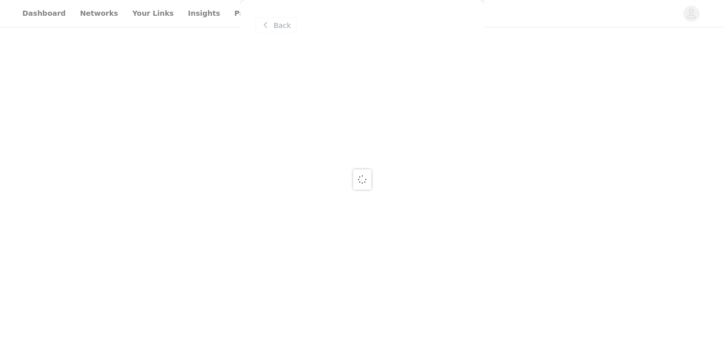
scroll to position [0, 0]
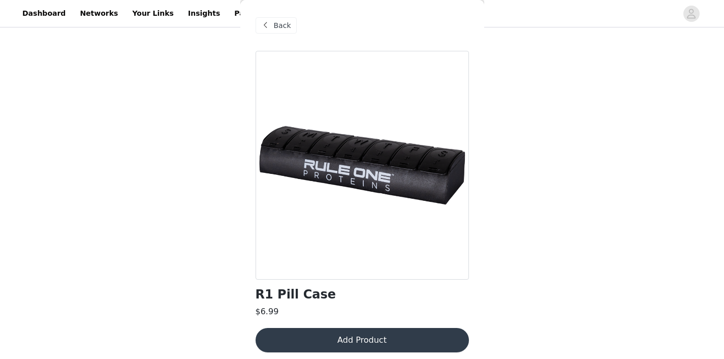
click at [398, 342] on button "Add Product" at bounding box center [362, 340] width 213 height 24
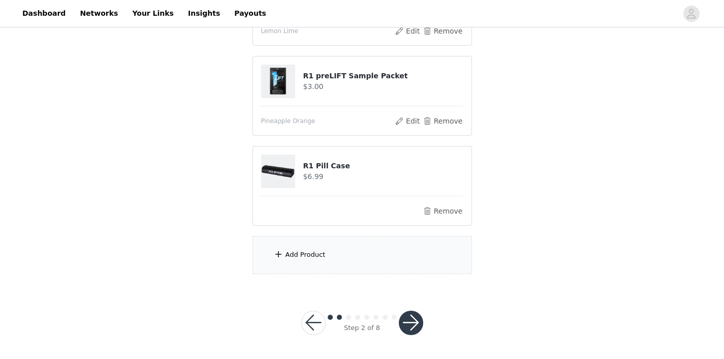
click at [331, 259] on div "Add Product" at bounding box center [361, 255] width 219 height 38
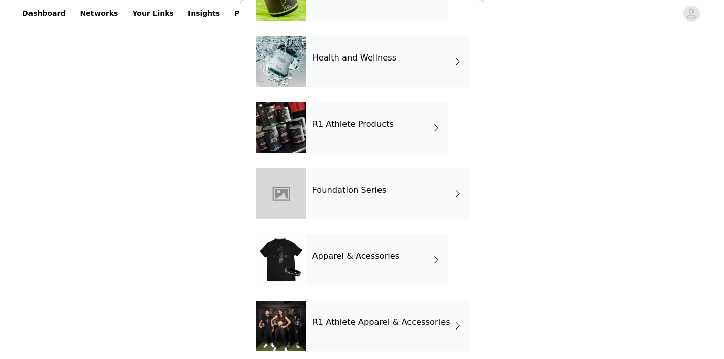
click at [358, 196] on div "Foundation Series" at bounding box center [387, 193] width 163 height 51
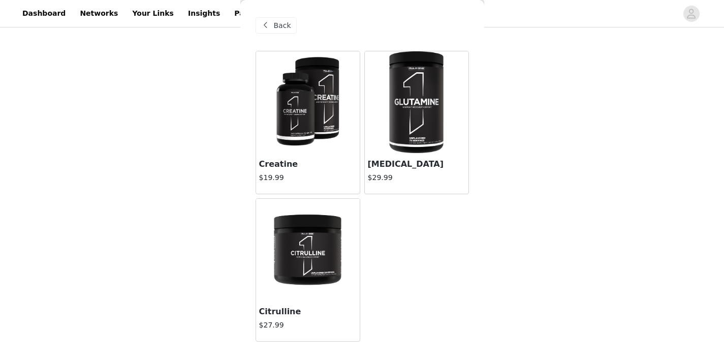
click at [275, 28] on span "Back" at bounding box center [282, 25] width 17 height 11
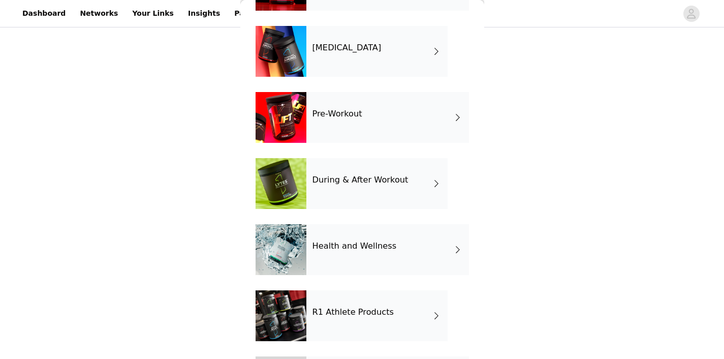
scroll to position [176, 0]
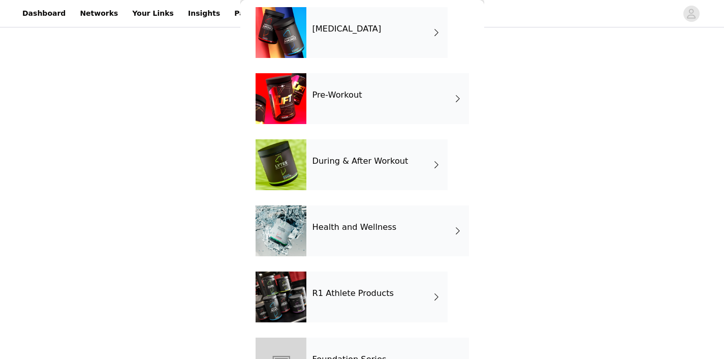
click at [346, 277] on div "R1 Athlete Products" at bounding box center [376, 296] width 141 height 51
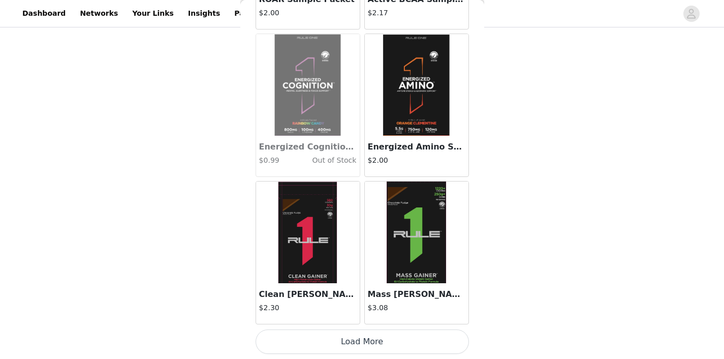
scroll to position [720, 0]
click at [372, 344] on button "Load More" at bounding box center [362, 341] width 213 height 24
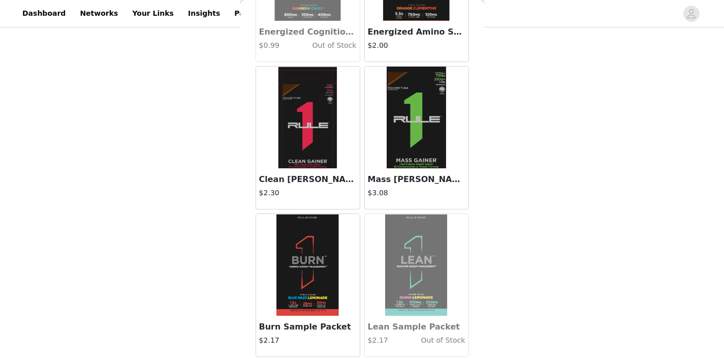
scroll to position [715, 0]
click at [321, 276] on img at bounding box center [307, 265] width 62 height 102
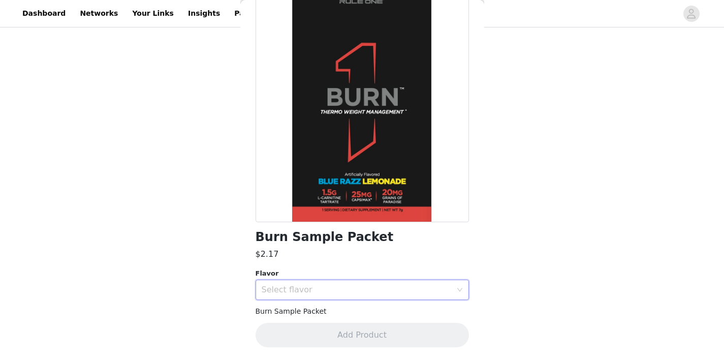
click at [356, 279] on div "Select flavor" at bounding box center [362, 289] width 213 height 20
click at [340, 313] on li "Blue Razz Lemonade" at bounding box center [362, 312] width 213 height 16
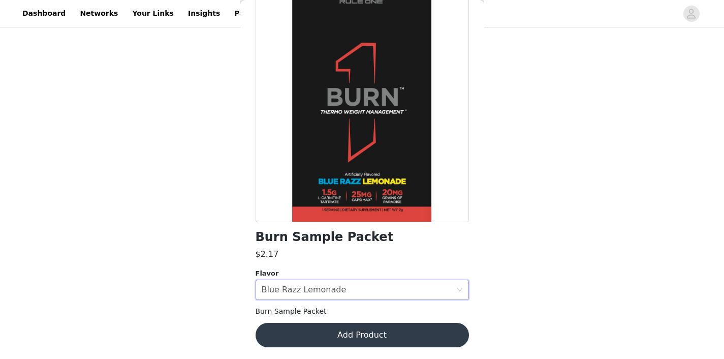
scroll to position [714, 0]
click at [365, 327] on button "Add Product" at bounding box center [362, 335] width 213 height 24
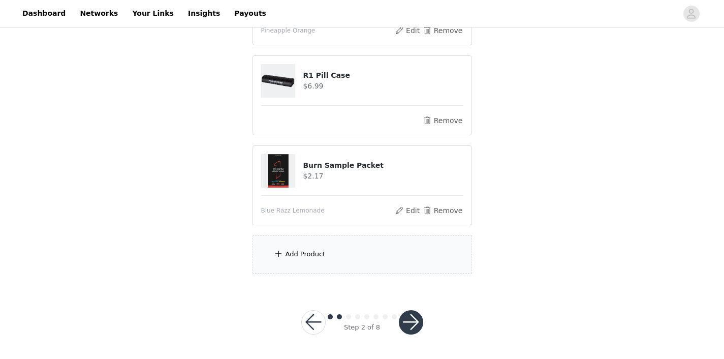
scroll to position [804, 0]
click at [364, 261] on div "Add Product" at bounding box center [361, 255] width 219 height 38
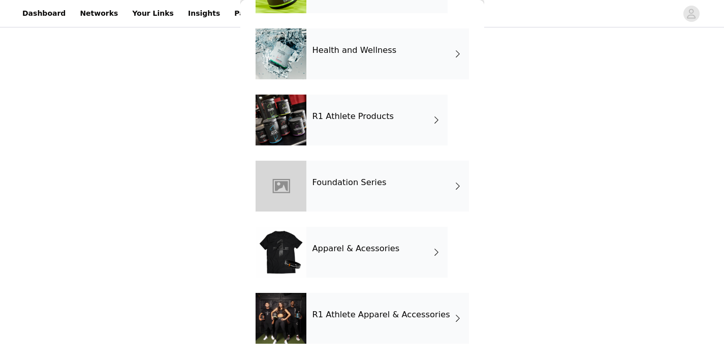
scroll to position [353, 0]
click at [356, 129] on div "R1 Athlete Products" at bounding box center [376, 119] width 141 height 51
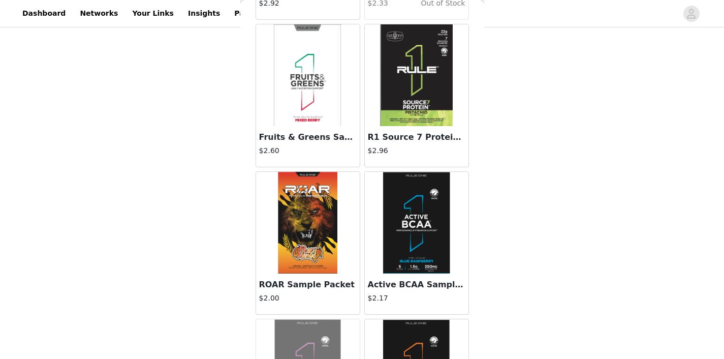
scroll to position [913, 0]
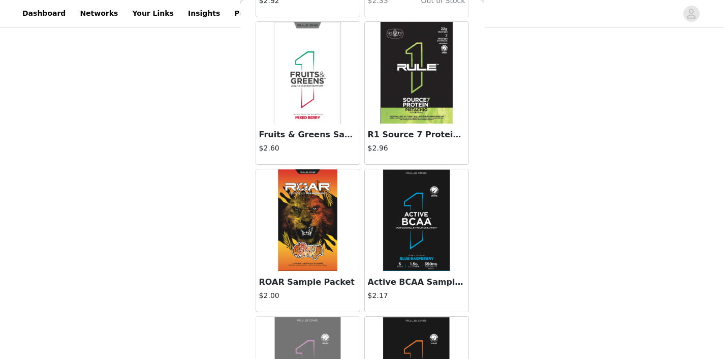
click at [418, 218] on img at bounding box center [416, 220] width 67 height 102
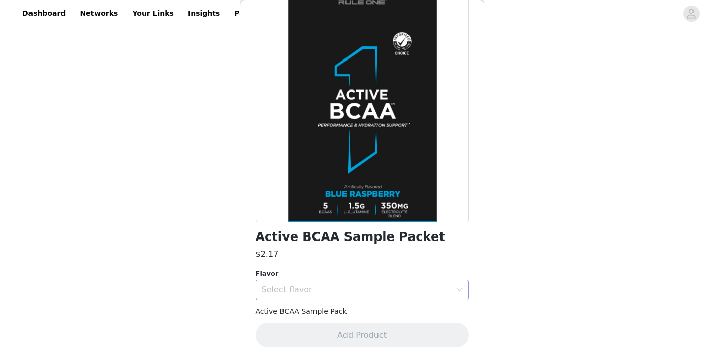
click at [351, 289] on div "Select flavor" at bounding box center [357, 289] width 190 height 10
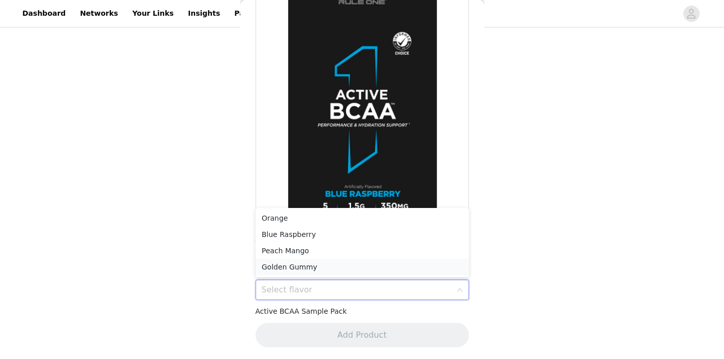
click at [321, 265] on li "Golden Gummy" at bounding box center [362, 267] width 213 height 16
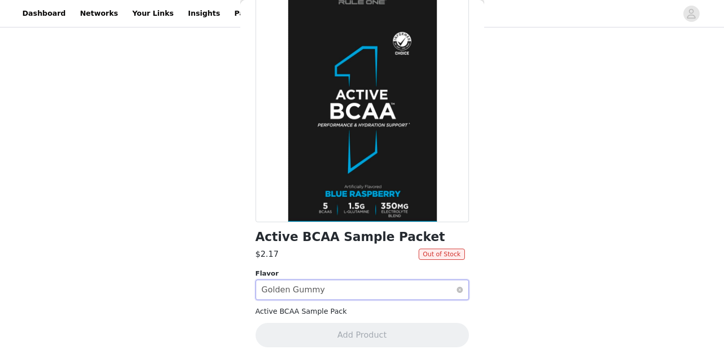
click at [379, 294] on div "Select flavor Golden Gummy" at bounding box center [359, 289] width 195 height 19
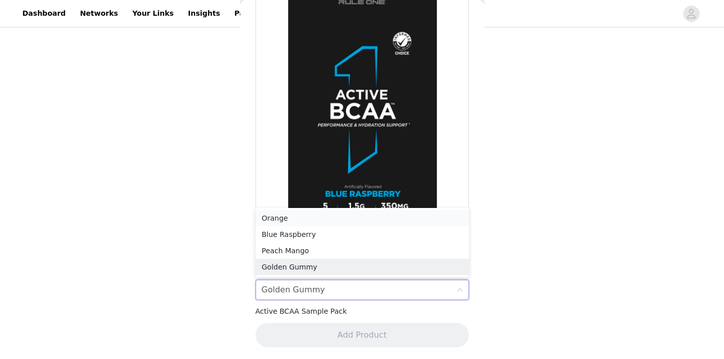
click at [355, 217] on li "Orange" at bounding box center [362, 218] width 213 height 16
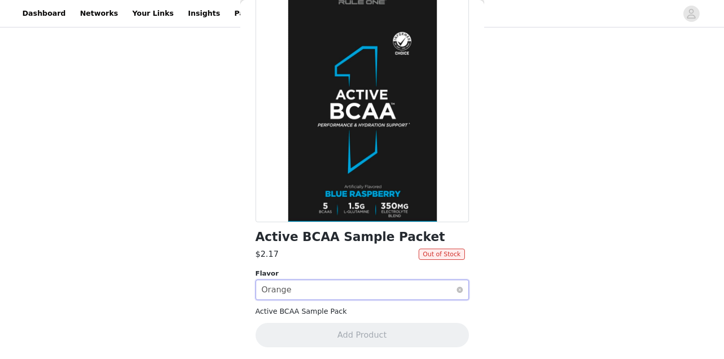
click at [366, 283] on div "Select flavor Orange" at bounding box center [359, 289] width 195 height 19
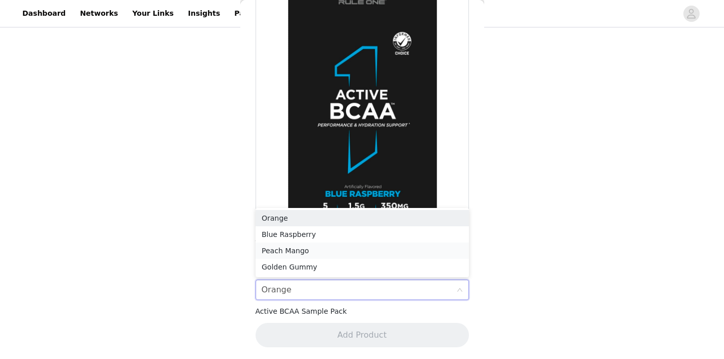
click at [339, 249] on li "Peach Mango" at bounding box center [362, 250] width 213 height 16
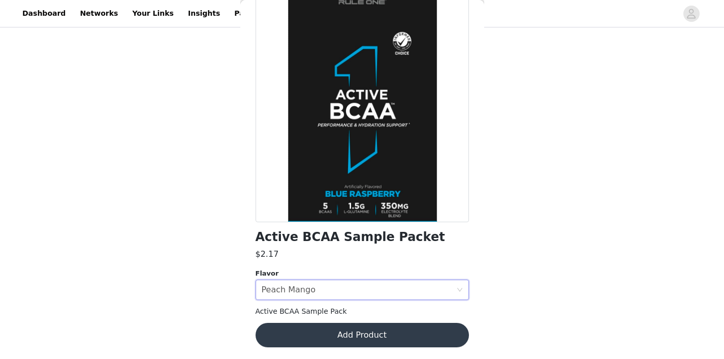
click at [393, 329] on button "Add Product" at bounding box center [362, 335] width 213 height 24
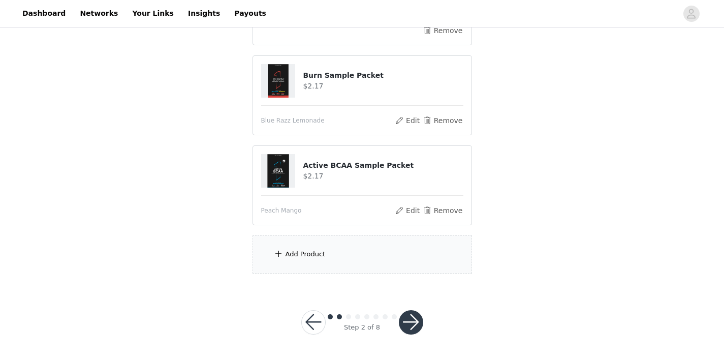
scroll to position [894, 0]
click at [374, 252] on div "Add Product" at bounding box center [361, 255] width 219 height 38
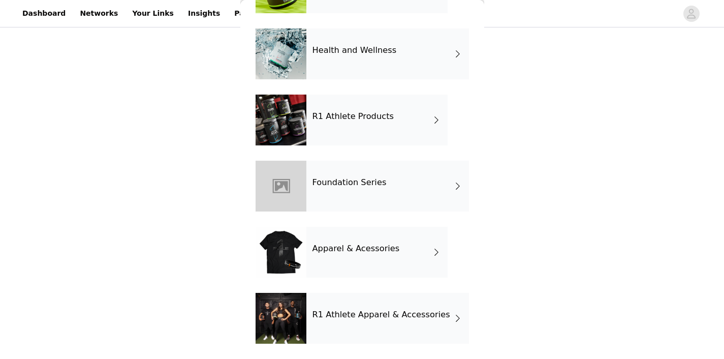
scroll to position [353, 0]
click at [349, 126] on div "R1 Athlete Products" at bounding box center [376, 119] width 141 height 51
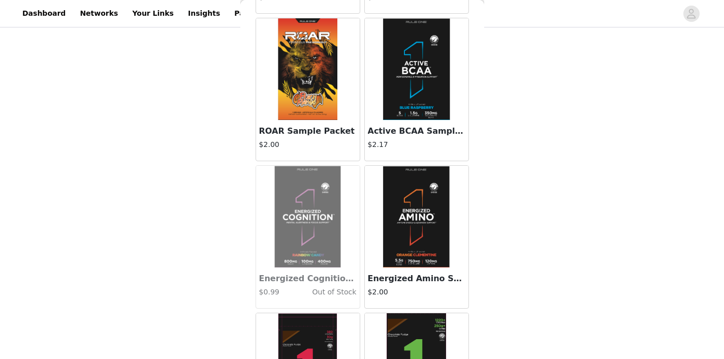
scroll to position [1065, 0]
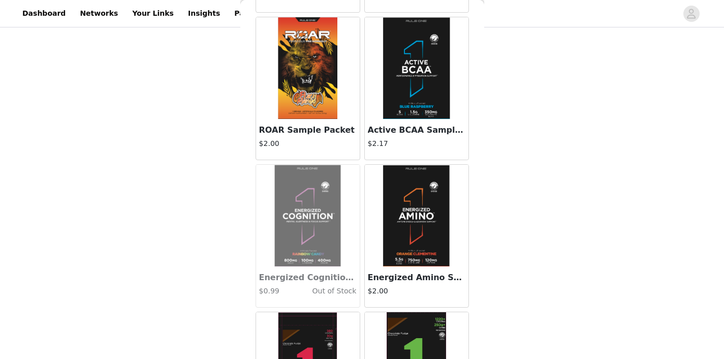
click at [416, 217] on img at bounding box center [416, 216] width 67 height 102
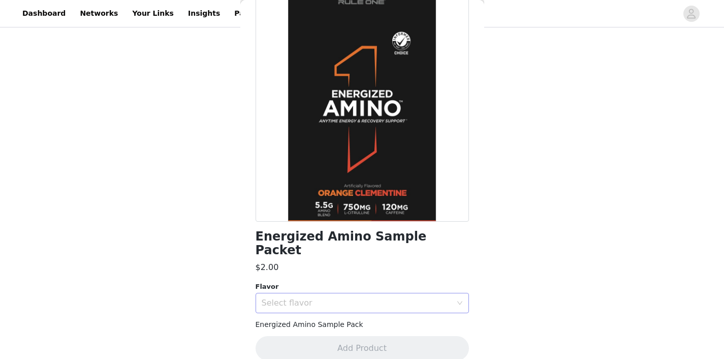
scroll to position [57, 0]
click at [373, 298] on div "Select flavor" at bounding box center [357, 303] width 190 height 10
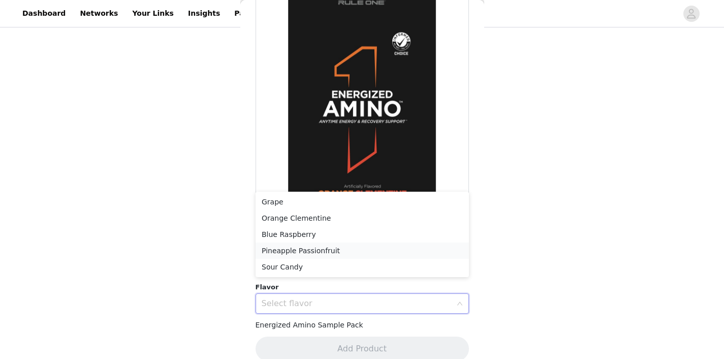
click at [359, 253] on li "Pineapple Passionfruit" at bounding box center [362, 250] width 213 height 16
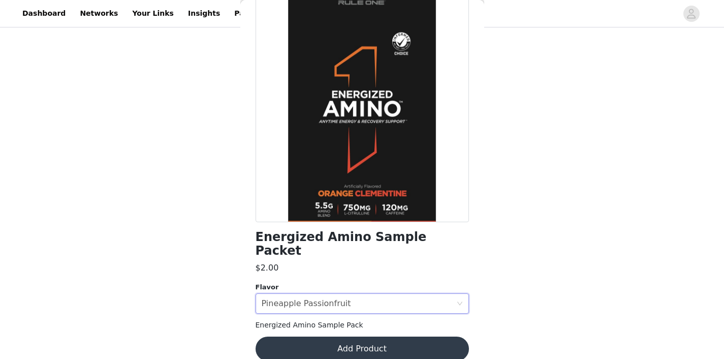
click at [382, 336] on button "Add Product" at bounding box center [362, 348] width 213 height 24
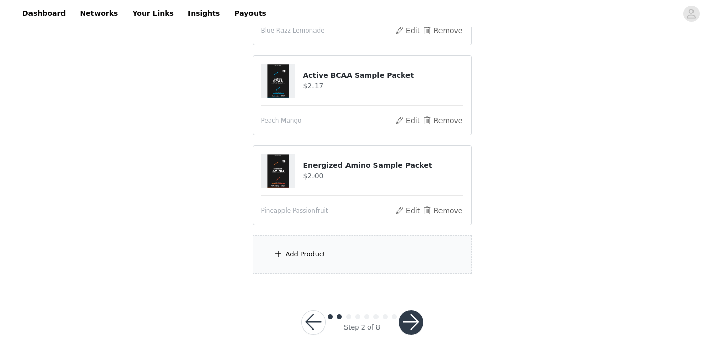
scroll to position [984, 0]
click at [382, 255] on div "Add Product" at bounding box center [361, 255] width 219 height 38
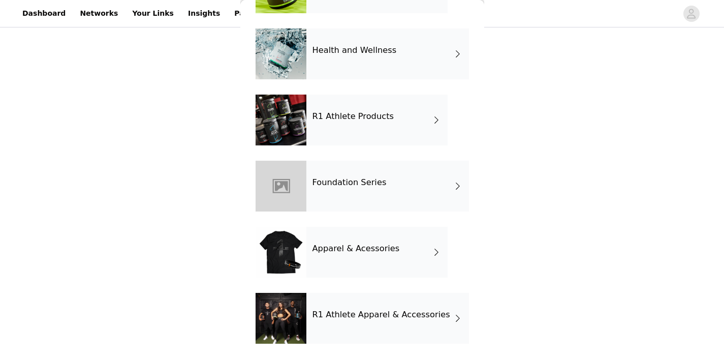
scroll to position [353, 0]
click at [366, 132] on div "R1 Athlete Products" at bounding box center [376, 119] width 141 height 51
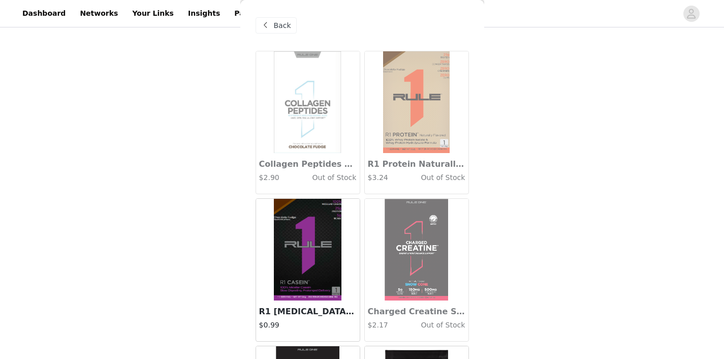
scroll to position [0, 0]
click at [308, 239] on img at bounding box center [307, 250] width 67 height 102
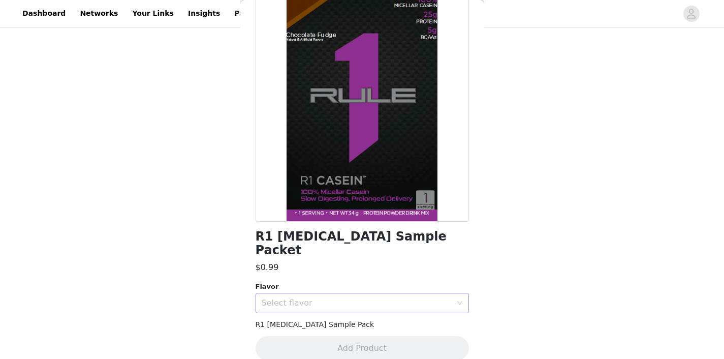
scroll to position [57, 0]
click at [350, 298] on div "Select flavor" at bounding box center [357, 303] width 190 height 10
click at [345, 328] on li "Vanilla Crème" at bounding box center [362, 328] width 213 height 16
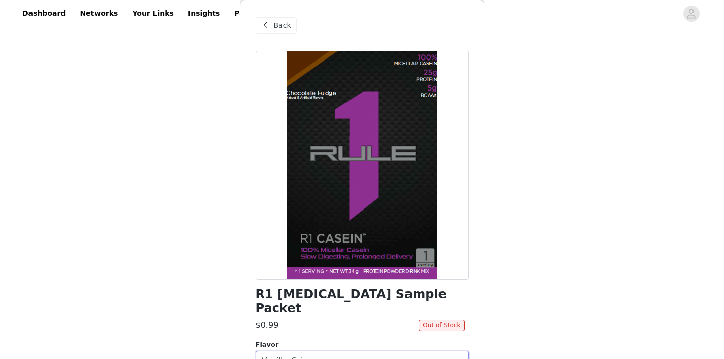
scroll to position [-1, 0]
click at [282, 22] on span "Back" at bounding box center [282, 25] width 17 height 11
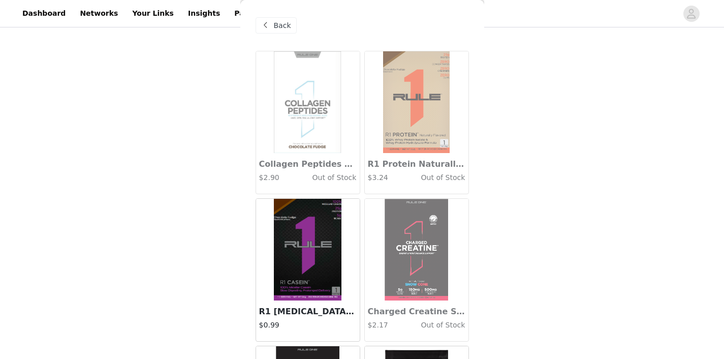
click at [282, 22] on span "Back" at bounding box center [282, 25] width 17 height 11
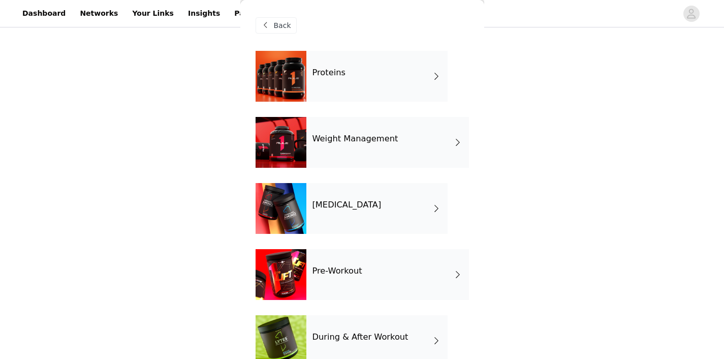
scroll to position [-1, 0]
click at [279, 25] on span "Back" at bounding box center [282, 25] width 17 height 11
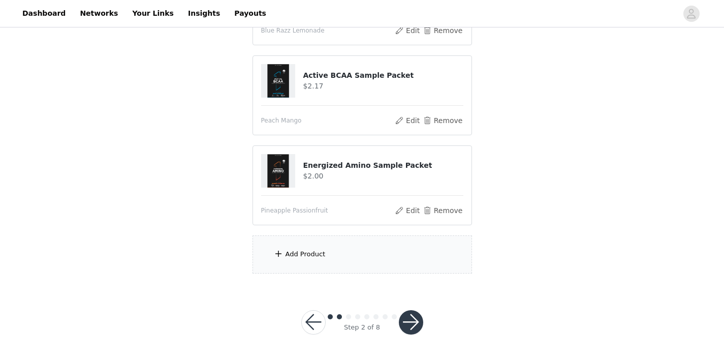
scroll to position [984, 0]
click at [408, 319] on button "button" at bounding box center [411, 322] width 24 height 24
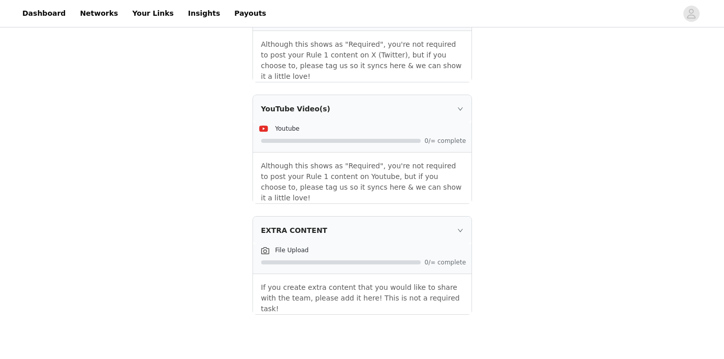
scroll to position [1335, 0]
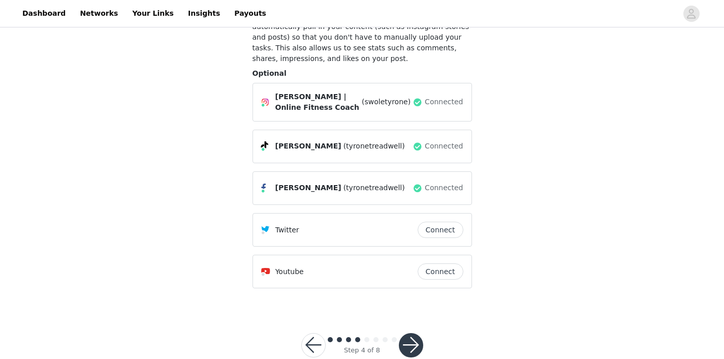
scroll to position [84, 0]
click at [443, 264] on button "Connect" at bounding box center [441, 271] width 46 height 16
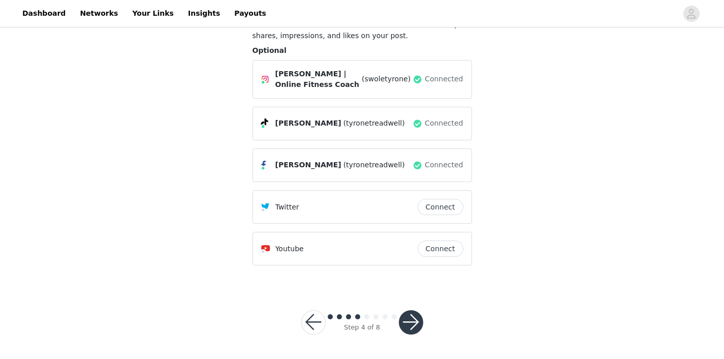
scroll to position [106, 0]
click at [411, 315] on button "button" at bounding box center [411, 322] width 24 height 24
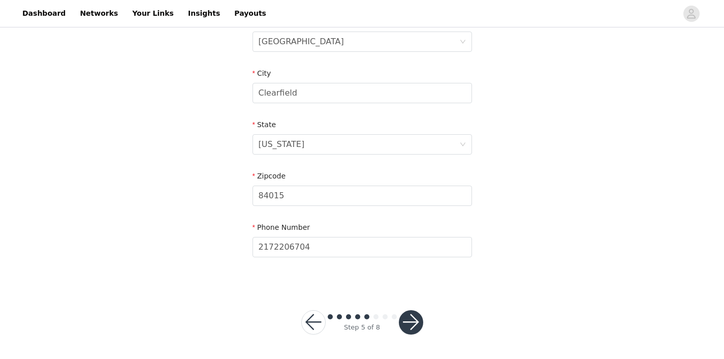
scroll to position [334, 0]
click at [413, 312] on button "button" at bounding box center [411, 322] width 24 height 24
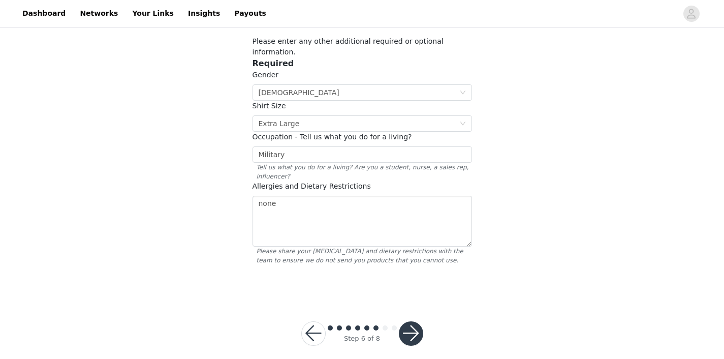
scroll to position [58, 0]
click at [415, 322] on button "button" at bounding box center [411, 334] width 24 height 24
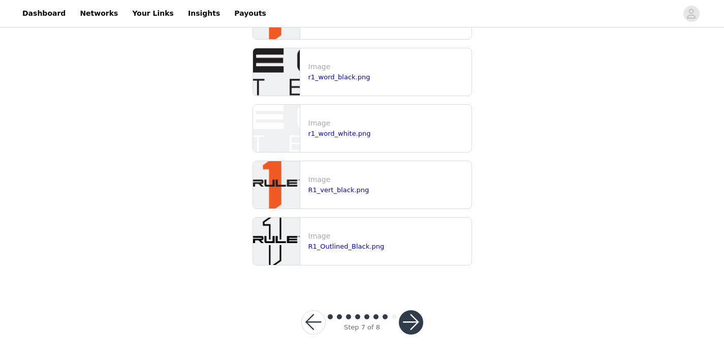
scroll to position [287, 0]
click at [414, 323] on button "button" at bounding box center [411, 322] width 24 height 24
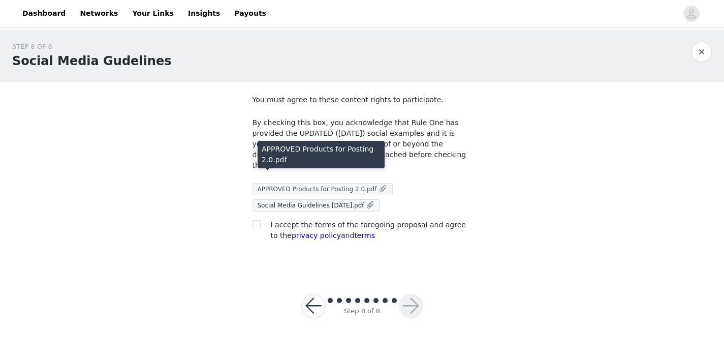
click at [349, 185] on span "APPROVED Products for Posting 2.0.pdf" at bounding box center [317, 188] width 119 height 7
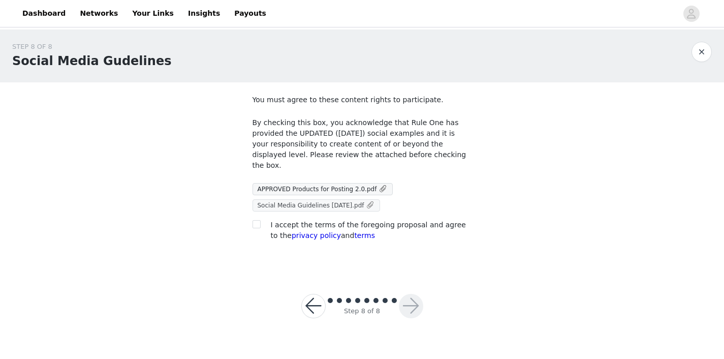
click at [343, 202] on span "Social Media Guidelines Sept 2025.pdf" at bounding box center [311, 205] width 107 height 7
click at [260, 220] on span at bounding box center [256, 224] width 8 height 8
click at [260, 220] on input "checkbox" at bounding box center [255, 223] width 7 height 7
checkbox input "true"
click at [409, 294] on button "button" at bounding box center [411, 306] width 24 height 24
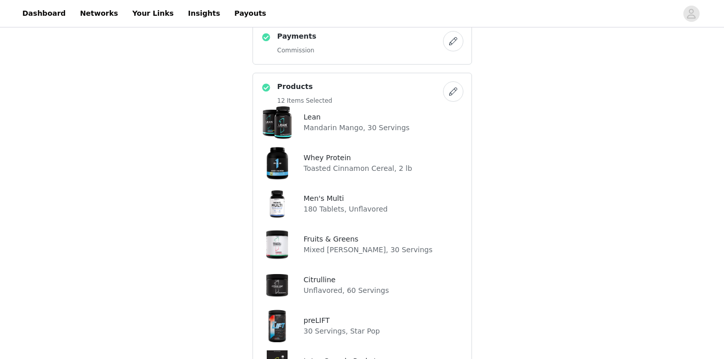
scroll to position [222, 0]
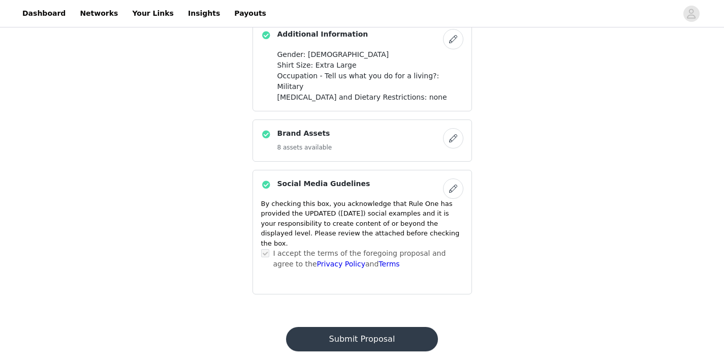
click at [395, 327] on button "Submit Proposal" at bounding box center [362, 339] width 152 height 24
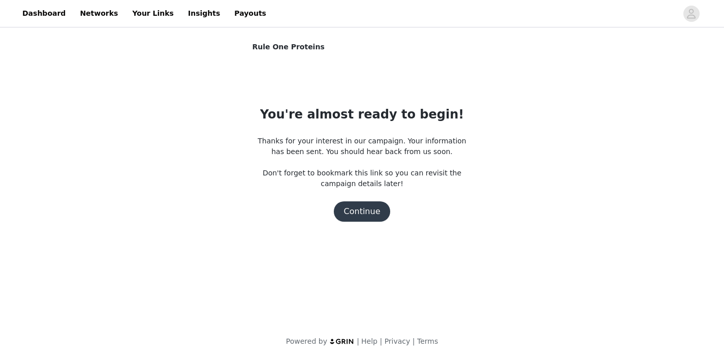
scroll to position [0, 0]
click at [367, 211] on button "Continue" at bounding box center [362, 211] width 57 height 20
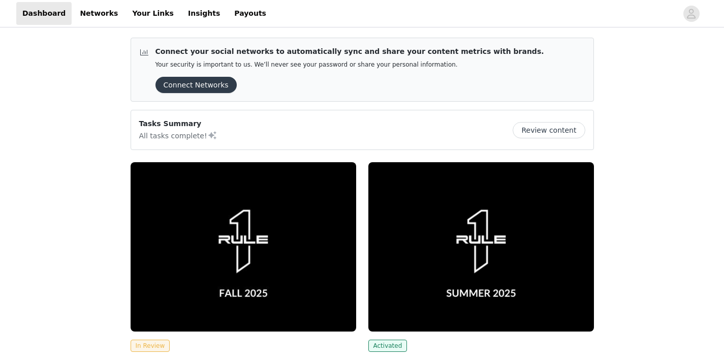
click at [216, 85] on button "Connect Networks" at bounding box center [195, 85] width 81 height 16
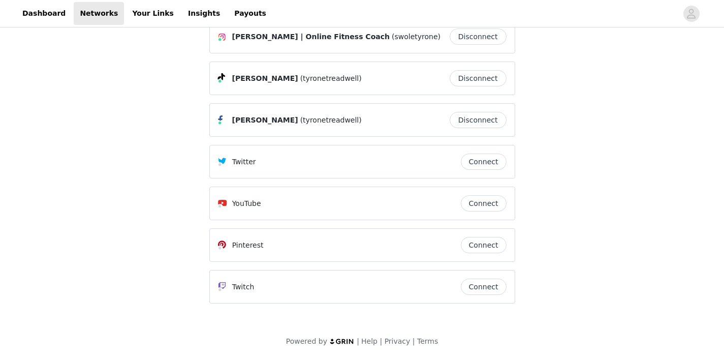
scroll to position [26, 0]
click at [479, 202] on button "Connect" at bounding box center [484, 203] width 46 height 16
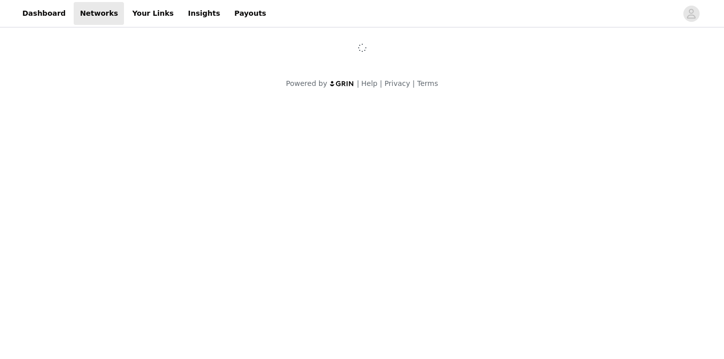
scroll to position [0, 0]
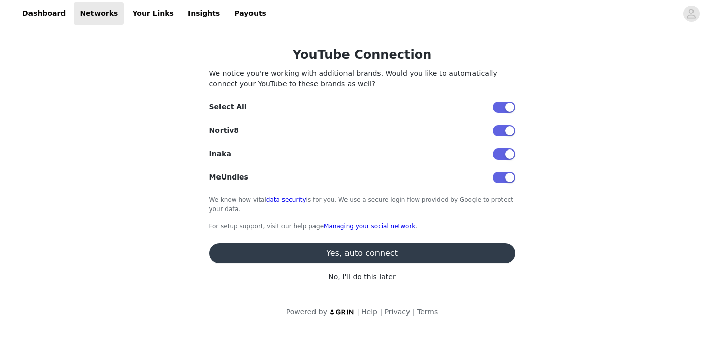
click at [506, 178] on button "button" at bounding box center [504, 177] width 22 height 11
click at [508, 148] on button "button" at bounding box center [504, 153] width 22 height 11
click at [508, 133] on button "button" at bounding box center [504, 130] width 22 height 11
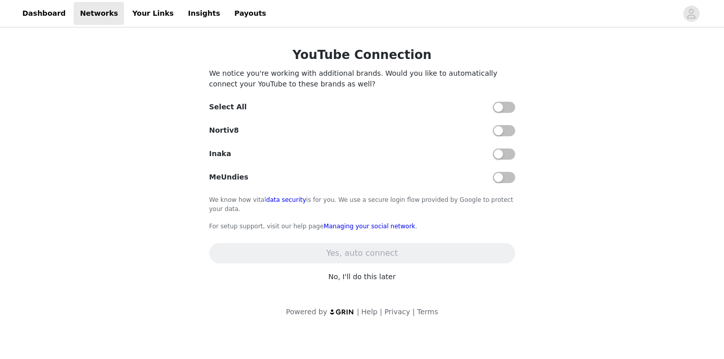
click at [378, 273] on p "No, I'll do this later" at bounding box center [362, 276] width 306 height 11
